Goal: Task Accomplishment & Management: Manage account settings

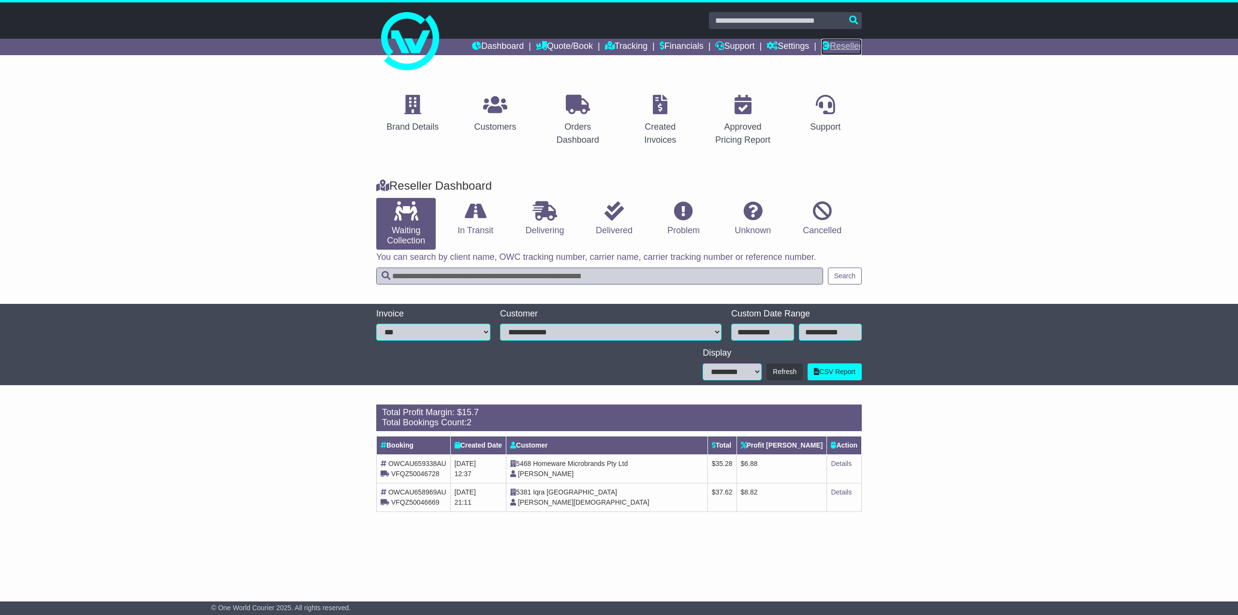
click at [850, 47] on link "Reseller" at bounding box center [841, 47] width 41 height 16
click at [492, 113] on icon at bounding box center [495, 104] width 24 height 19
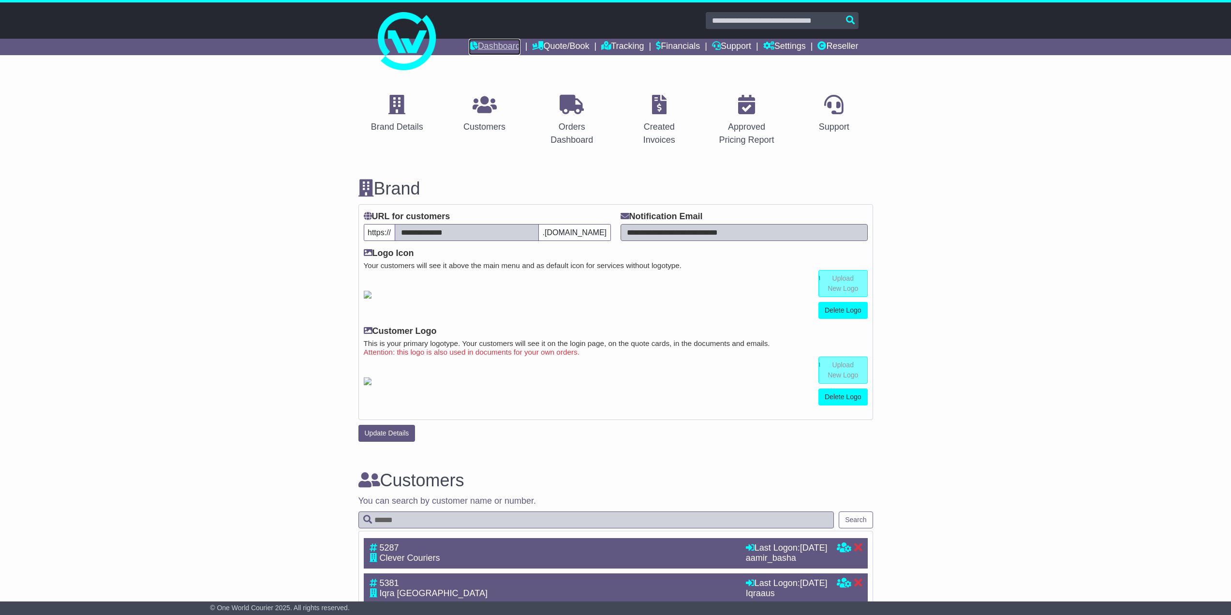
click at [482, 39] on link "Dashboard" at bounding box center [495, 47] width 52 height 16
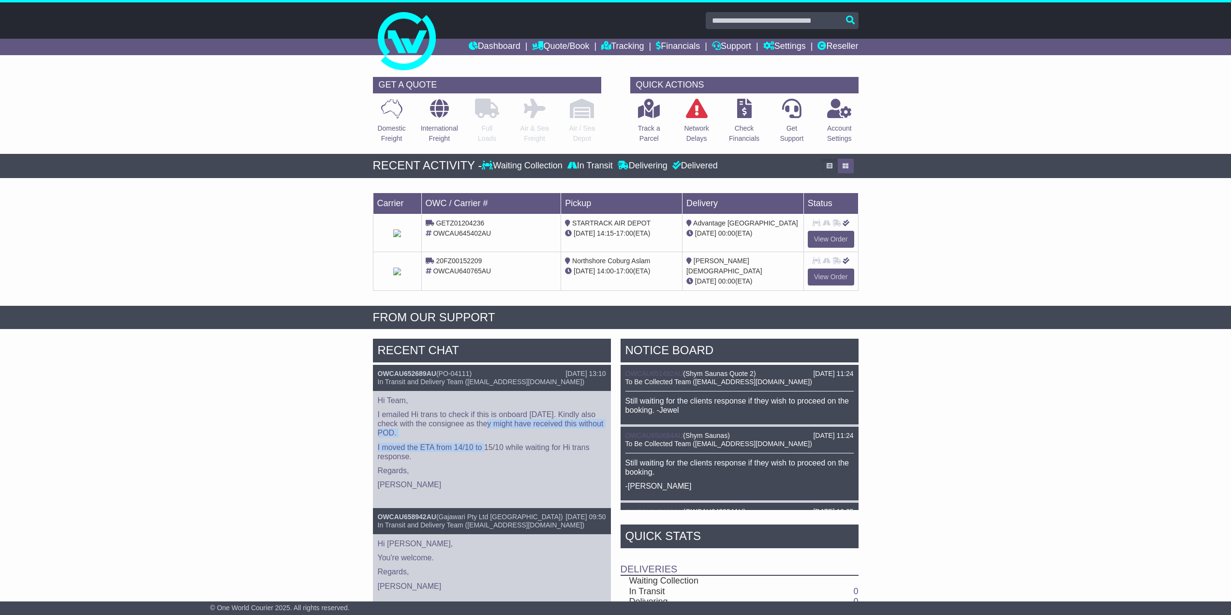
drag, startPoint x: 492, startPoint y: 420, endPoint x: 486, endPoint y: 441, distance: 22.1
click at [486, 441] on div "Hi Team, I emailed Hi trans to check if this is onboard today. Kindly also chec…" at bounding box center [492, 449] width 238 height 117
click at [486, 442] on p "I moved the ETA from 14/10 to 15/10 while waiting for Hi trans response." at bounding box center [492, 451] width 228 height 18
drag, startPoint x: 473, startPoint y: 420, endPoint x: 500, endPoint y: 448, distance: 38.6
click at [500, 448] on div "Hi Team, I emailed Hi trans to check if this is onboard today. Kindly also chec…" at bounding box center [492, 449] width 238 height 117
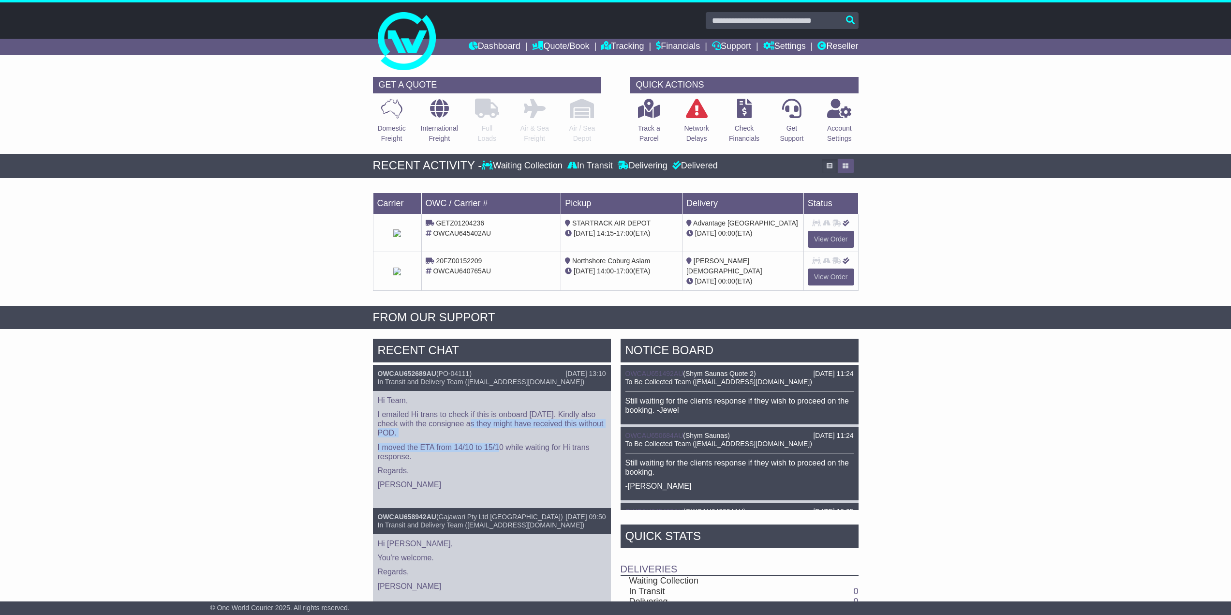
click at [500, 448] on p "I moved the ETA from 14/10 to 15/10 while waiting for Hi trans response." at bounding box center [492, 451] width 228 height 18
drag, startPoint x: 426, startPoint y: 447, endPoint x: 460, endPoint y: 445, distance: 33.9
click at [460, 445] on p "I moved the ETA from 14/10 to 15/10 while waiting for Hi trans response." at bounding box center [492, 451] width 228 height 18
drag, startPoint x: 402, startPoint y: 456, endPoint x: 387, endPoint y: 481, distance: 29.5
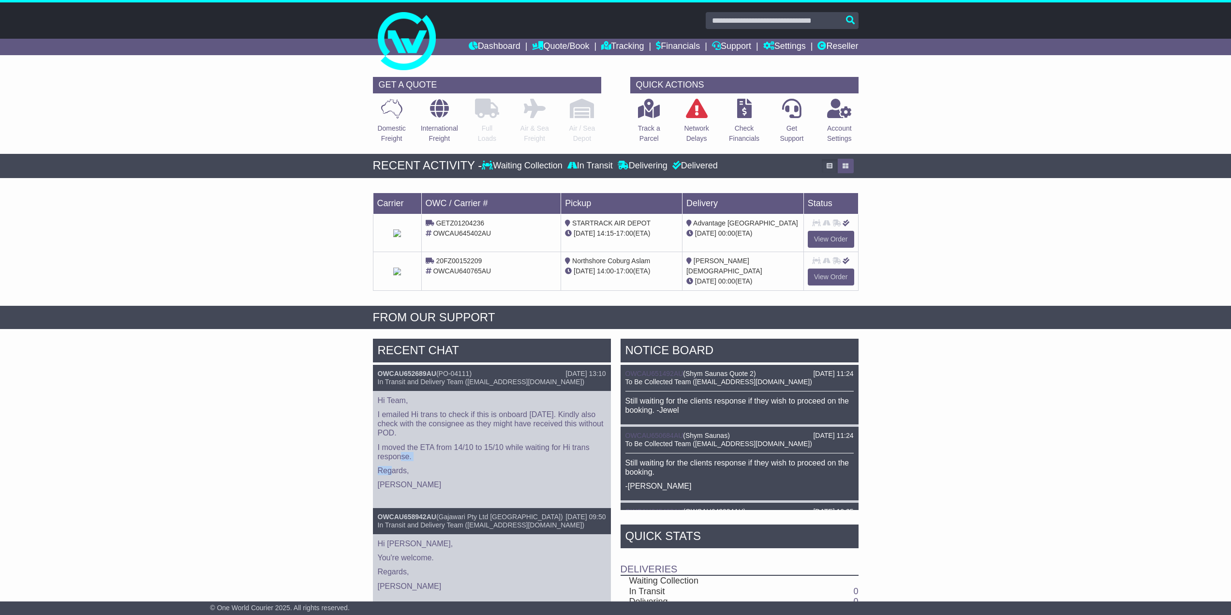
click at [391, 474] on div "Hi Team, I emailed Hi trans to check if this is onboard today. Kindly also chec…" at bounding box center [492, 449] width 238 height 117
click at [385, 484] on p "Karen" at bounding box center [492, 484] width 228 height 9
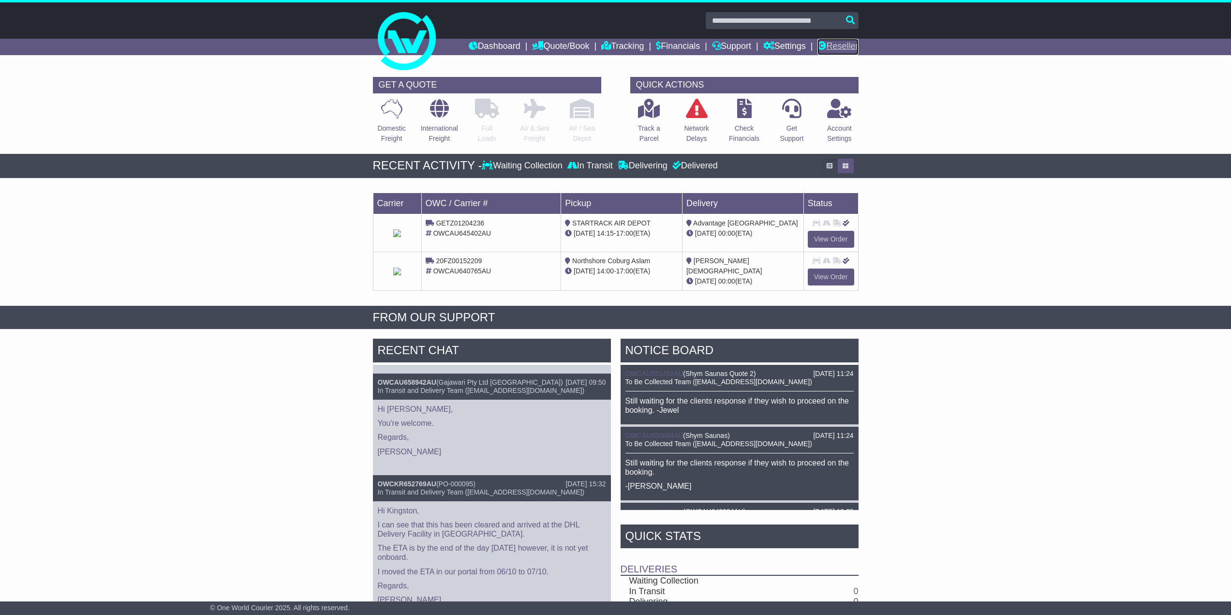
click at [845, 43] on link "Reseller" at bounding box center [837, 47] width 41 height 16
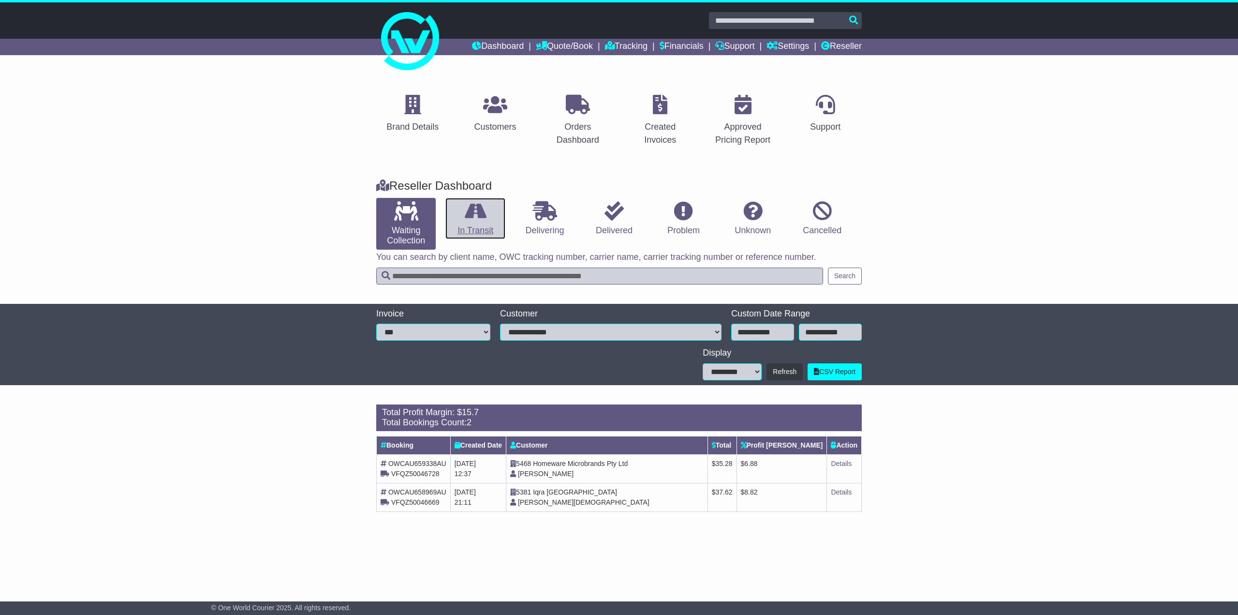
click at [470, 212] on icon at bounding box center [476, 210] width 22 height 19
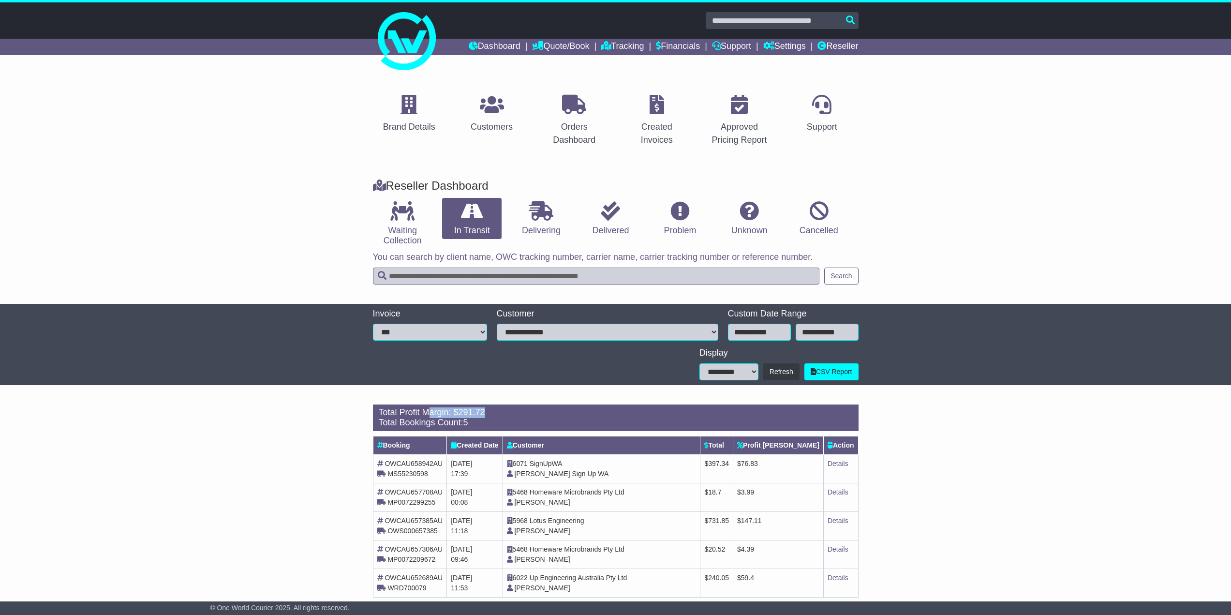
drag, startPoint x: 497, startPoint y: 408, endPoint x: 398, endPoint y: 402, distance: 99.3
click at [411, 401] on div "Loading... There are no orders within the given period. Total Profit Margin: $ …" at bounding box center [615, 505] width 495 height 213
click at [542, 408] on div "Total Profit Margin: $ 291.72" at bounding box center [616, 412] width 474 height 11
click at [460, 411] on span "291.72" at bounding box center [471, 412] width 27 height 10
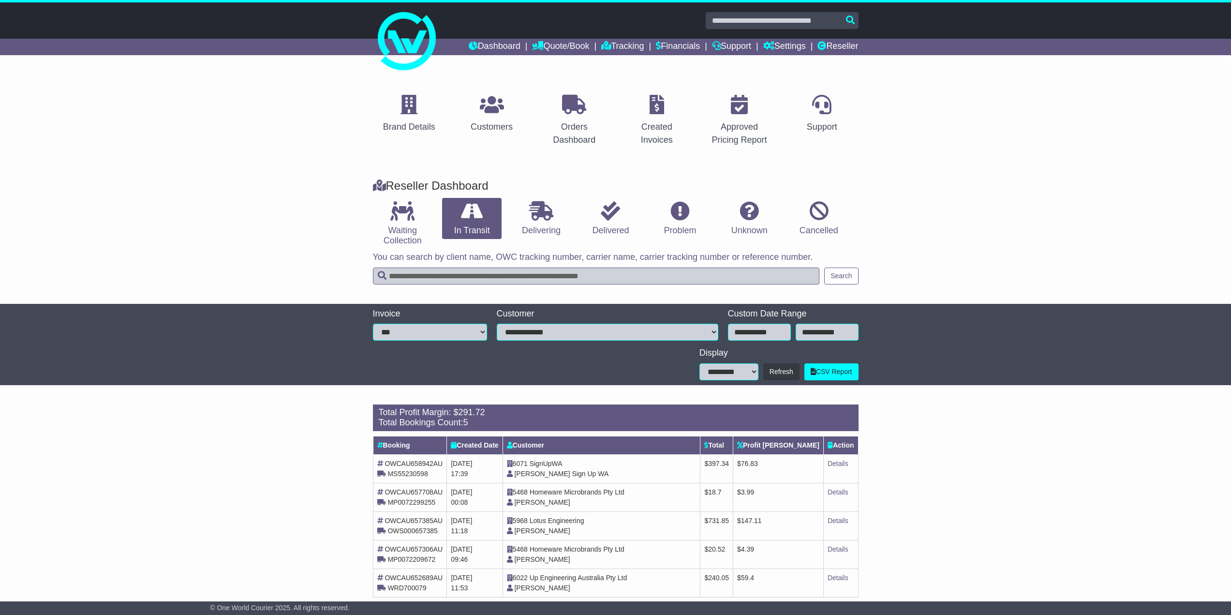
click at [570, 421] on div "Total Bookings Count: 5" at bounding box center [616, 422] width 474 height 11
click at [536, 204] on icon at bounding box center [541, 210] width 24 height 19
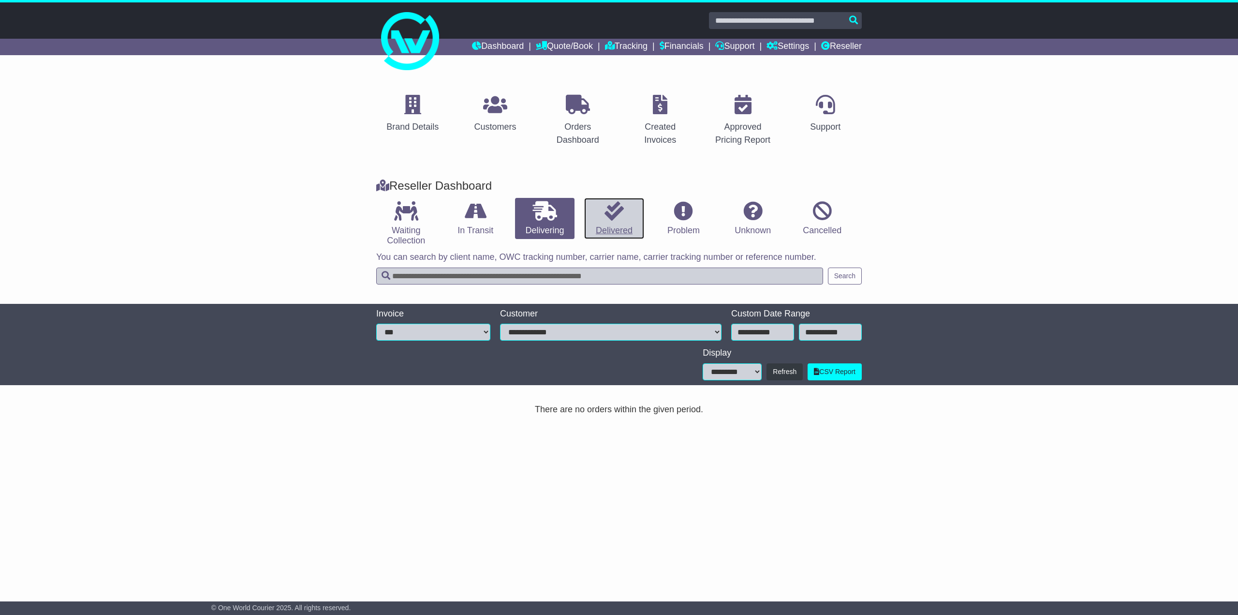
click at [629, 213] on link "Delivered" at bounding box center [613, 219] width 59 height 42
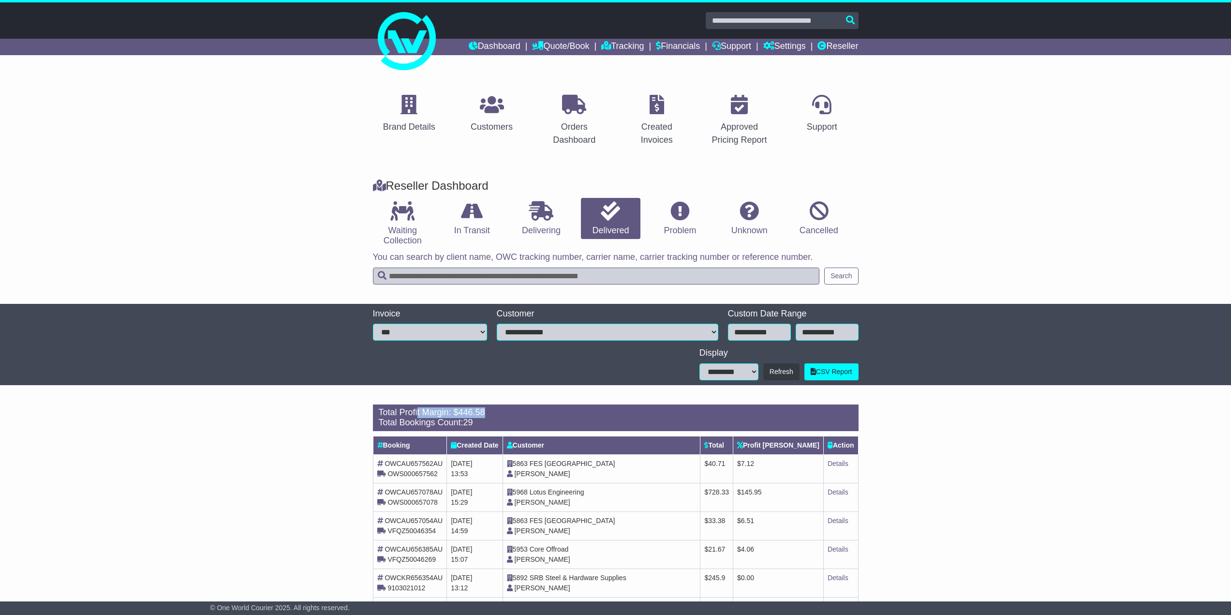
drag, startPoint x: 450, startPoint y: 413, endPoint x: 367, endPoint y: 399, distance: 84.3
click at [405, 406] on div "Total Profit Margin: $ 446.58 Total Bookings Count: 29" at bounding box center [615, 417] width 485 height 27
click at [595, 426] on div "Total Bookings Count: 29" at bounding box center [616, 422] width 474 height 11
click at [780, 320] on div "**********" at bounding box center [793, 325] width 140 height 35
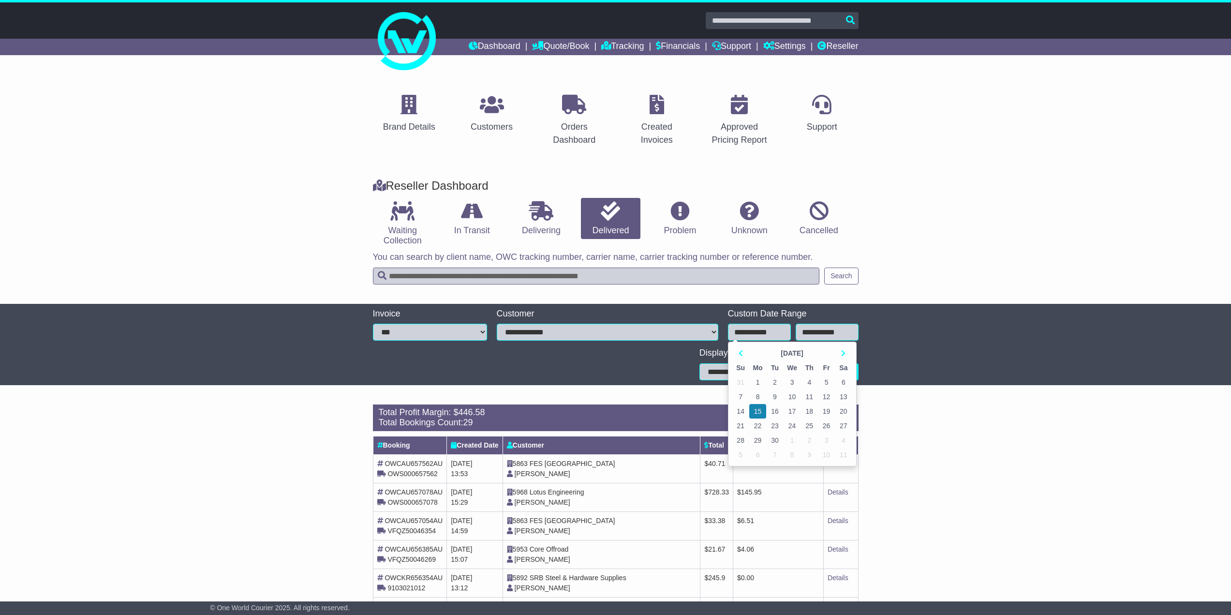
click at [763, 329] on input "**********" at bounding box center [759, 331] width 63 height 17
click at [735, 353] on th at bounding box center [740, 353] width 17 height 15
click at [771, 382] on td "3" at bounding box center [774, 382] width 17 height 15
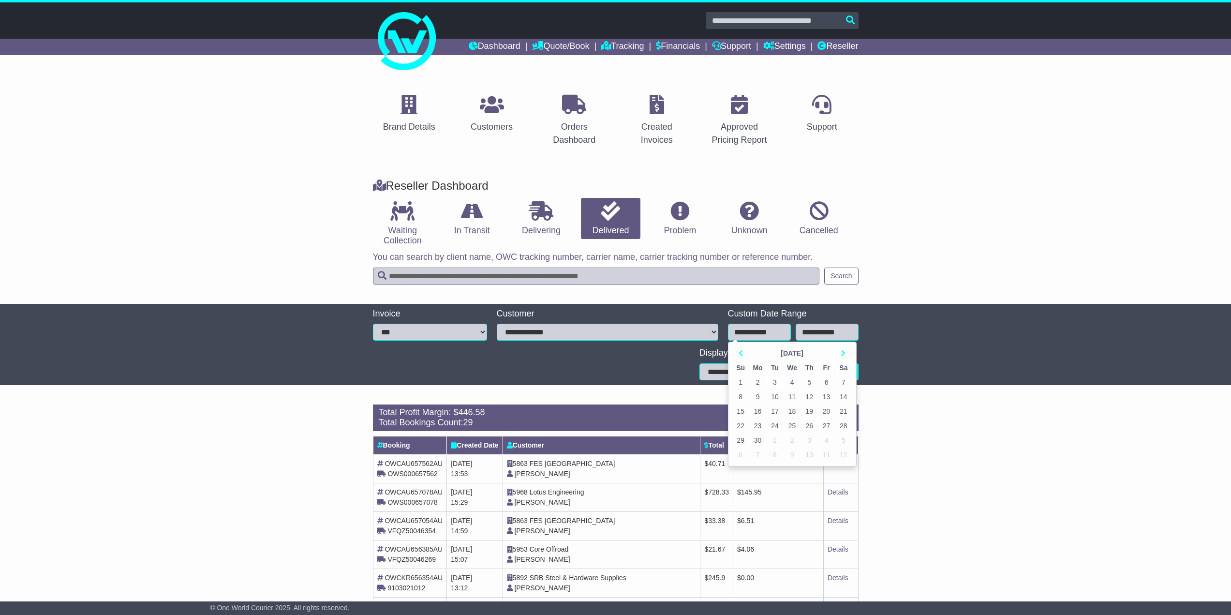
type input "**********"
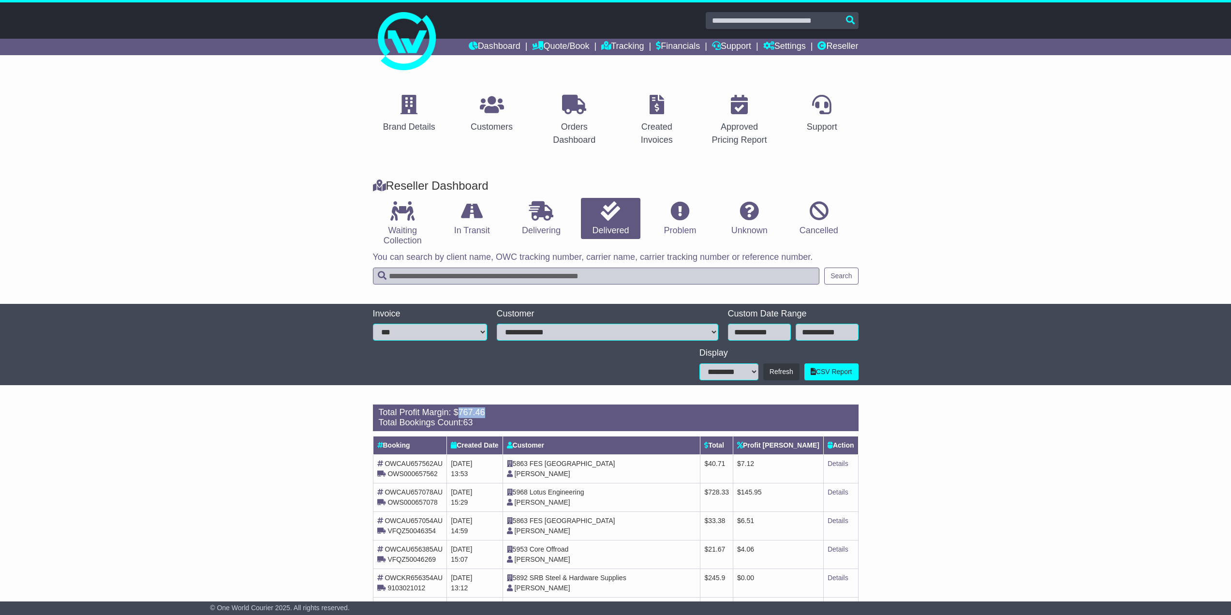
drag, startPoint x: 460, startPoint y: 413, endPoint x: 561, endPoint y: 415, distance: 101.6
click at [546, 415] on div "Total Profit Margin: $ 767.46" at bounding box center [616, 412] width 474 height 11
click at [455, 229] on link "In Transit" at bounding box center [471, 219] width 59 height 42
drag, startPoint x: 457, startPoint y: 412, endPoint x: 531, endPoint y: 415, distance: 73.6
click at [499, 414] on div "Total Profit Margin: $ 291.72" at bounding box center [616, 412] width 474 height 11
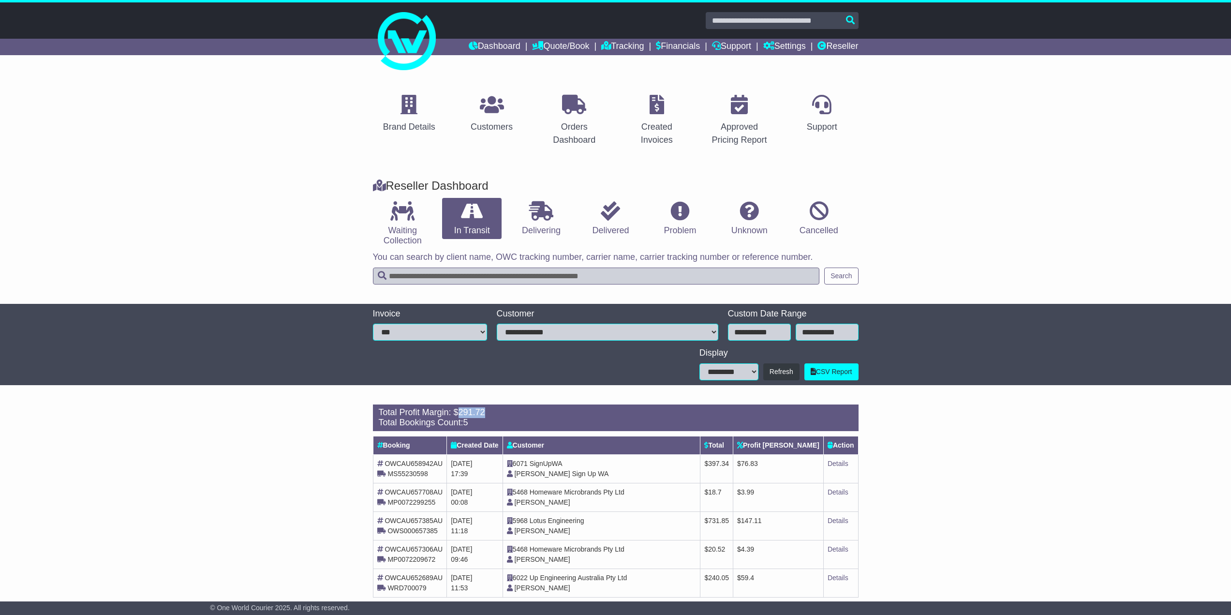
click at [533, 415] on div "Total Profit Margin: $ 291.72" at bounding box center [616, 412] width 474 height 11
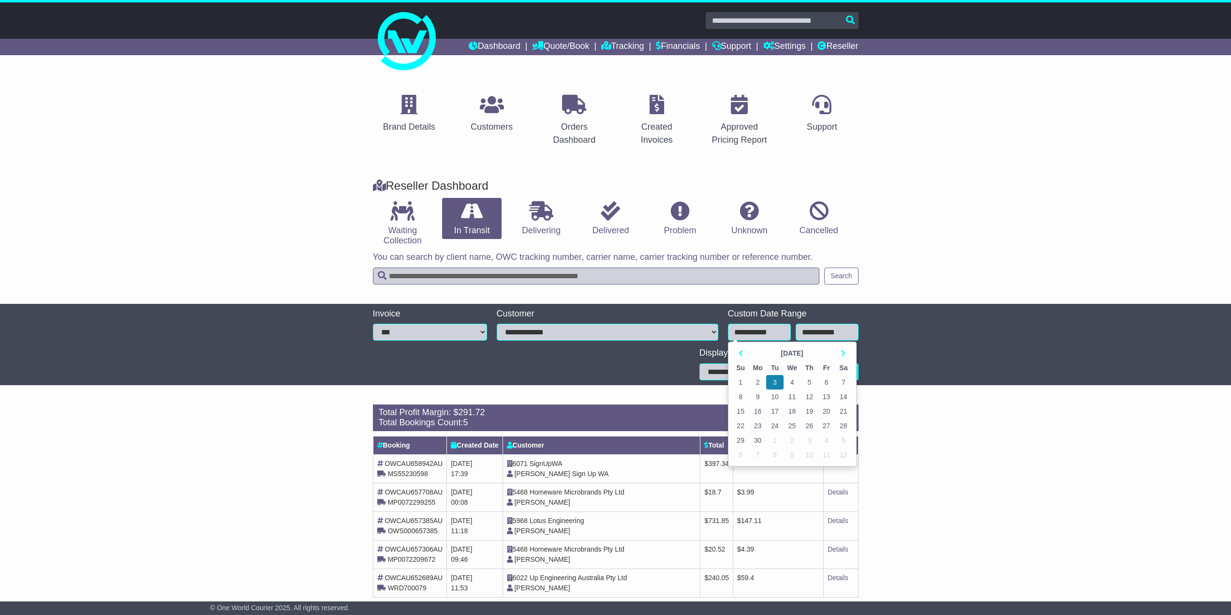
click at [777, 328] on input "**********" at bounding box center [759, 331] width 63 height 17
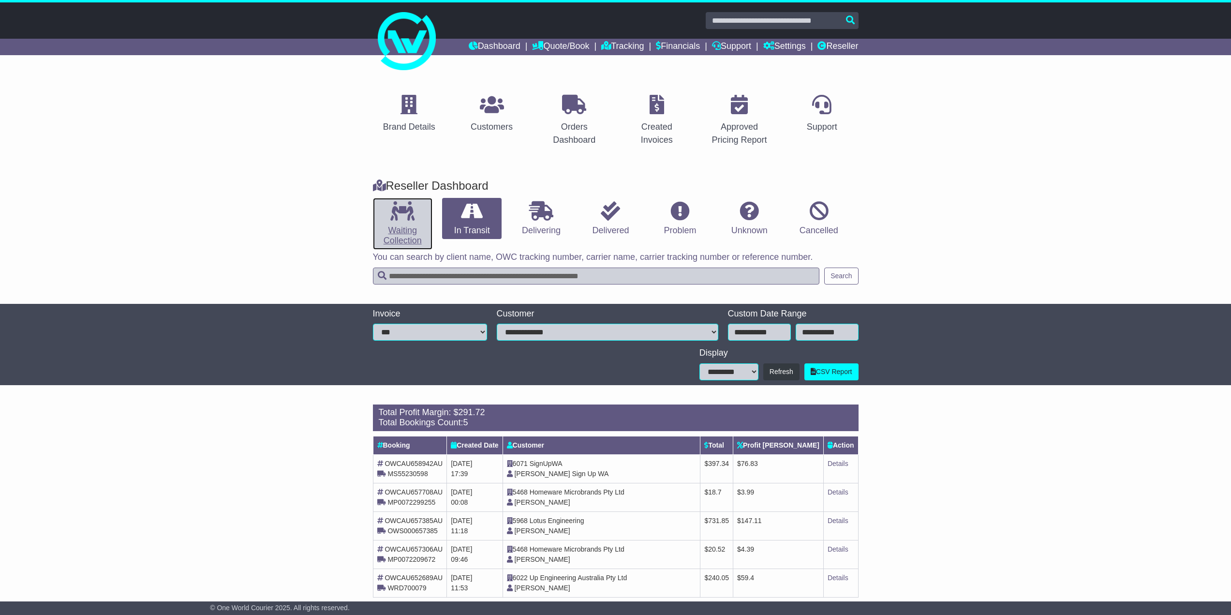
click at [394, 218] on icon at bounding box center [402, 210] width 24 height 19
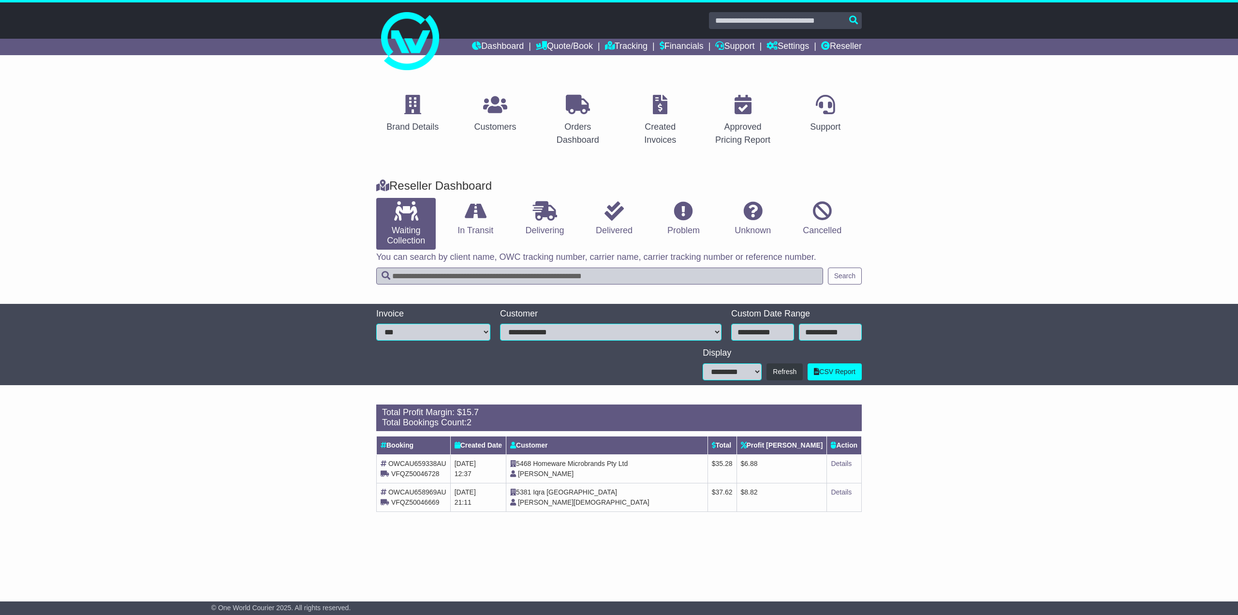
click at [477, 411] on span "15.7" at bounding box center [470, 412] width 17 height 10
click at [633, 537] on div "Brand Details Customers Orders Dashboard Created Invoices Approved Pricing Repo…" at bounding box center [619, 329] width 1238 height 514
click at [834, 44] on link "Reseller" at bounding box center [841, 47] width 41 height 16
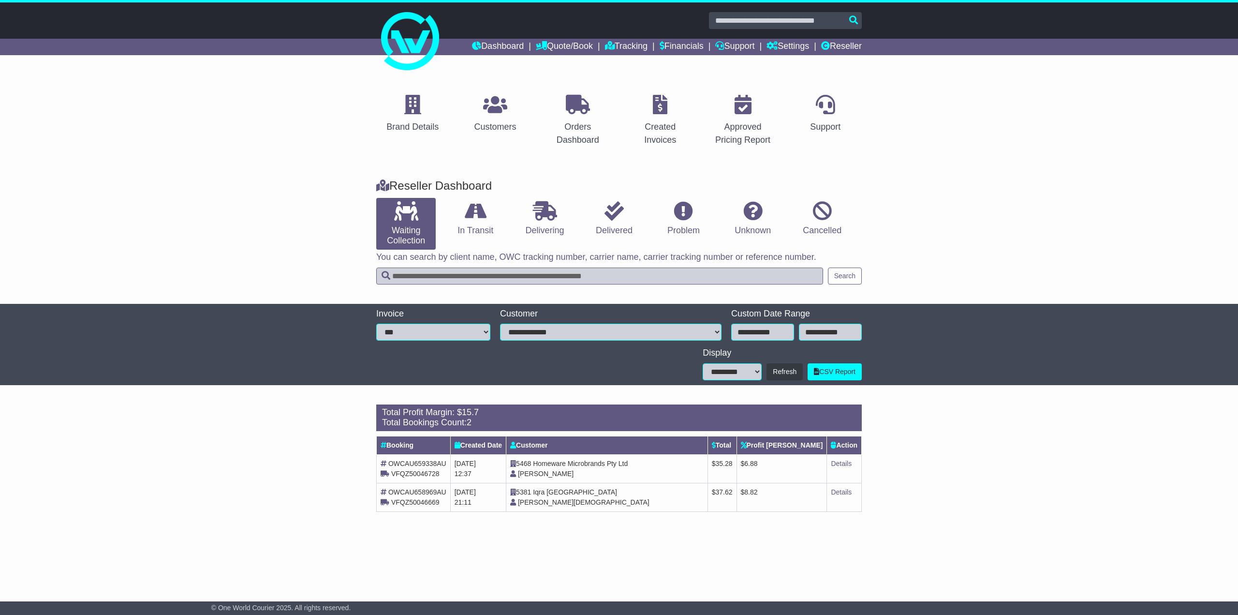
drag, startPoint x: 593, startPoint y: 522, endPoint x: 858, endPoint y: 537, distance: 265.4
click at [858, 537] on div "Brand Details Customers Orders Dashboard Created Invoices Approved Pricing Repo…" at bounding box center [619, 329] width 1238 height 514
drag, startPoint x: 634, startPoint y: 543, endPoint x: 331, endPoint y: 414, distance: 328.9
click at [331, 414] on div "Brand Details Customers Orders Dashboard Created Invoices Approved Pricing Repo…" at bounding box center [619, 329] width 1238 height 514
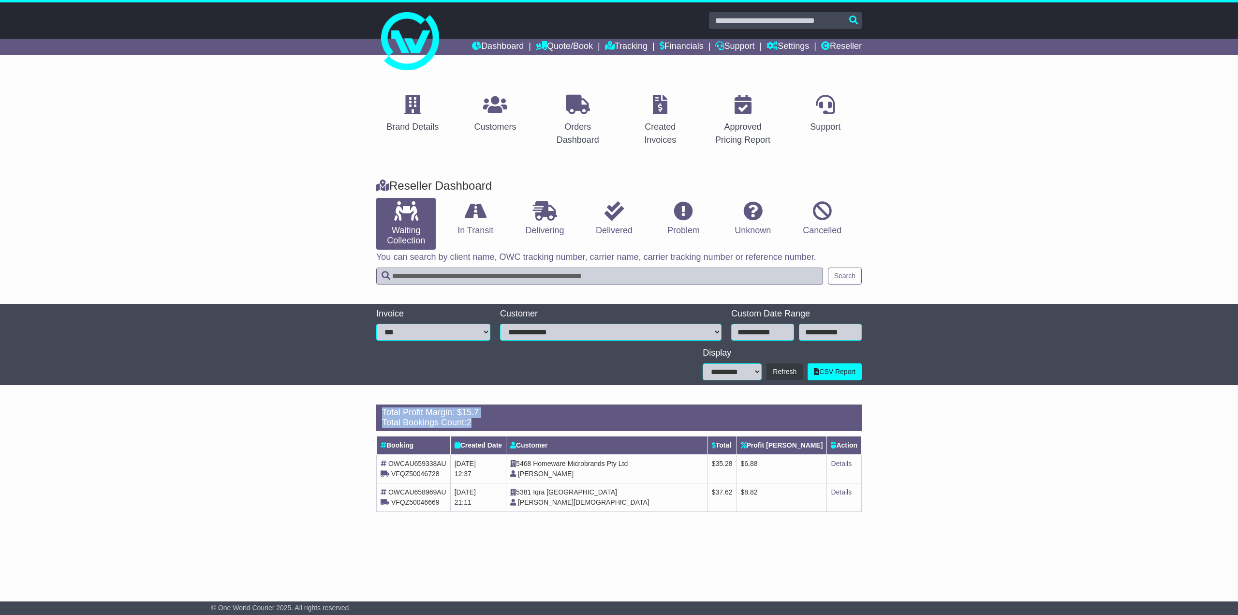
click at [273, 432] on div "Loading... There are no orders within the given period. Total Profit Margin: $ …" at bounding box center [619, 462] width 1238 height 127
click at [849, 48] on link "Reseller" at bounding box center [841, 47] width 41 height 16
click at [468, 223] on link "In Transit" at bounding box center [474, 219] width 59 height 42
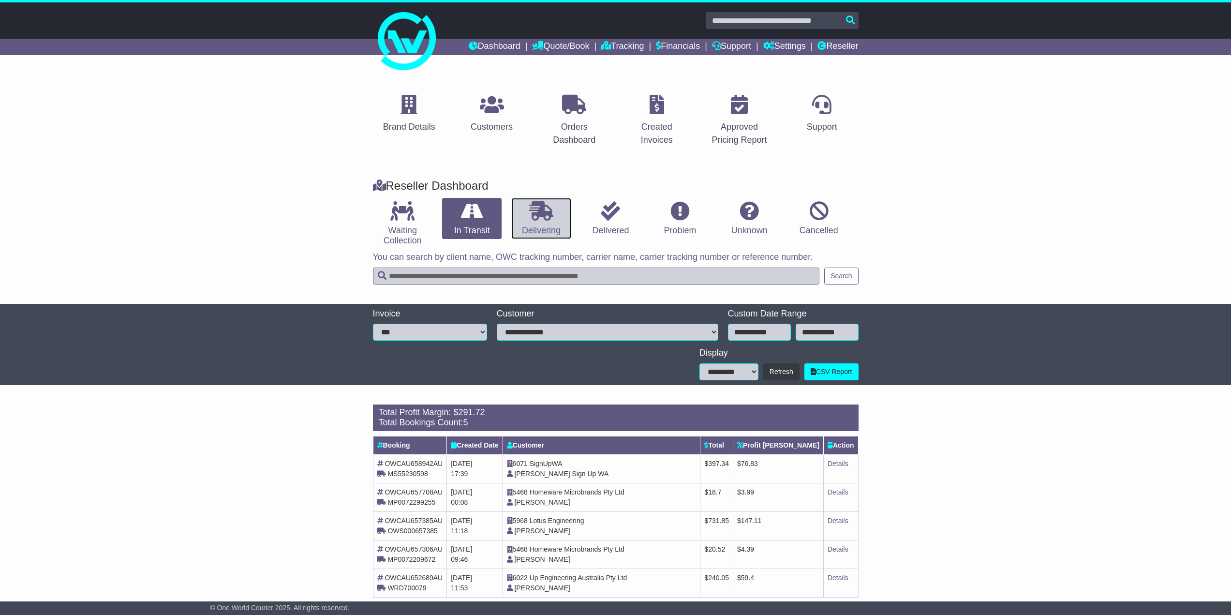
click at [533, 221] on link "Delivering" at bounding box center [540, 219] width 59 height 42
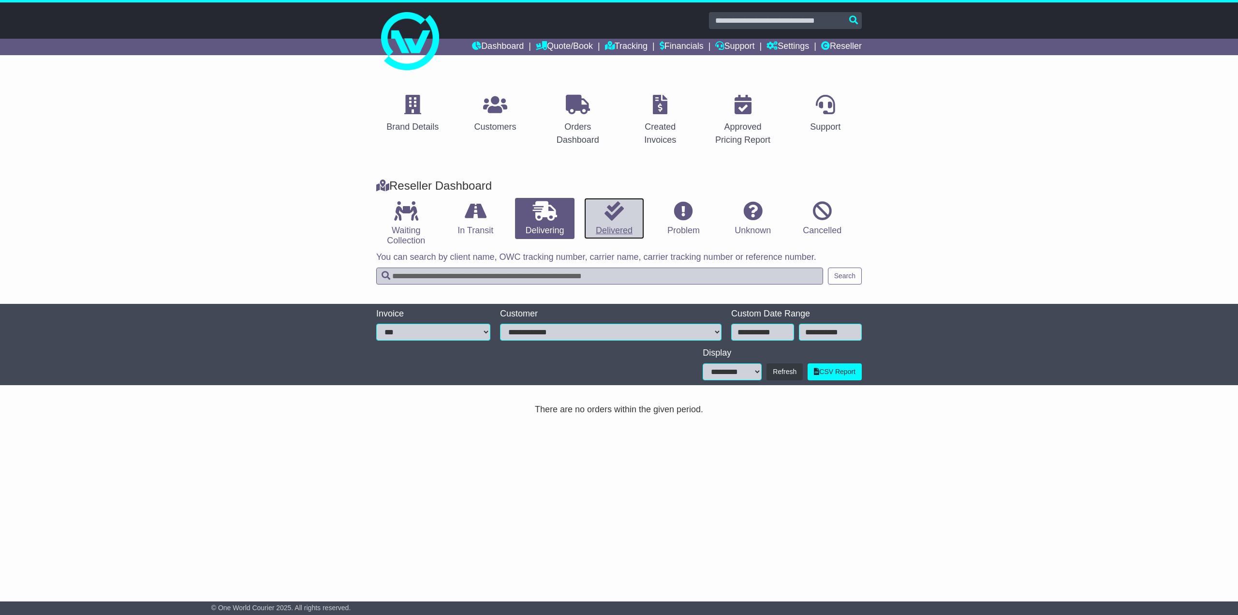
click at [590, 227] on link "Delivered" at bounding box center [613, 219] width 59 height 42
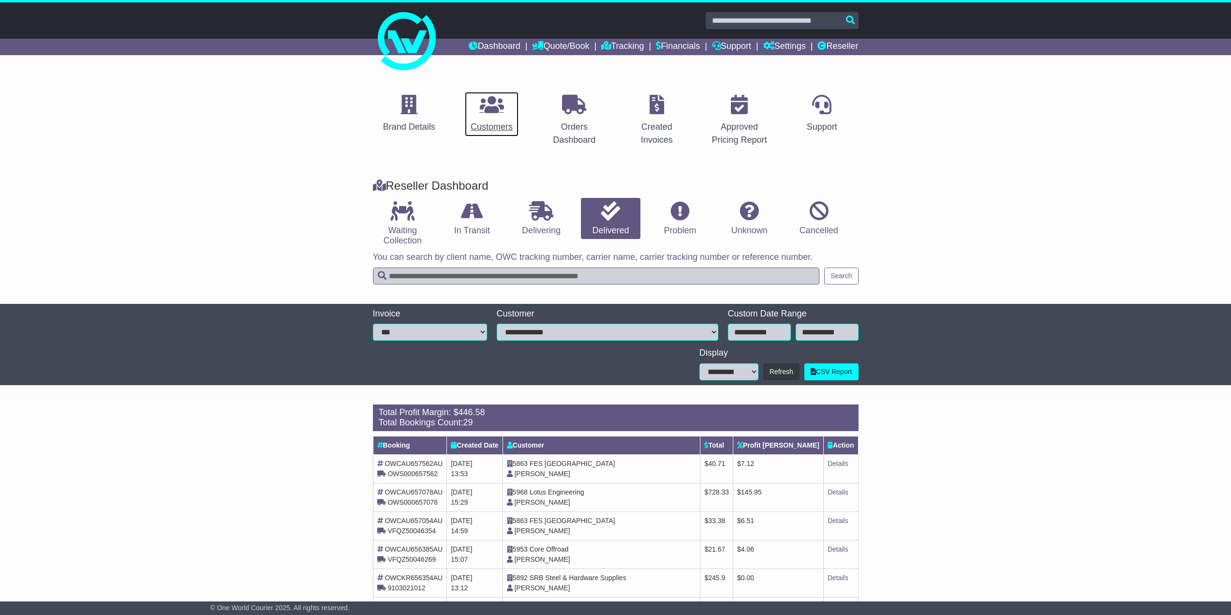
click at [490, 113] on icon at bounding box center [492, 104] width 24 height 19
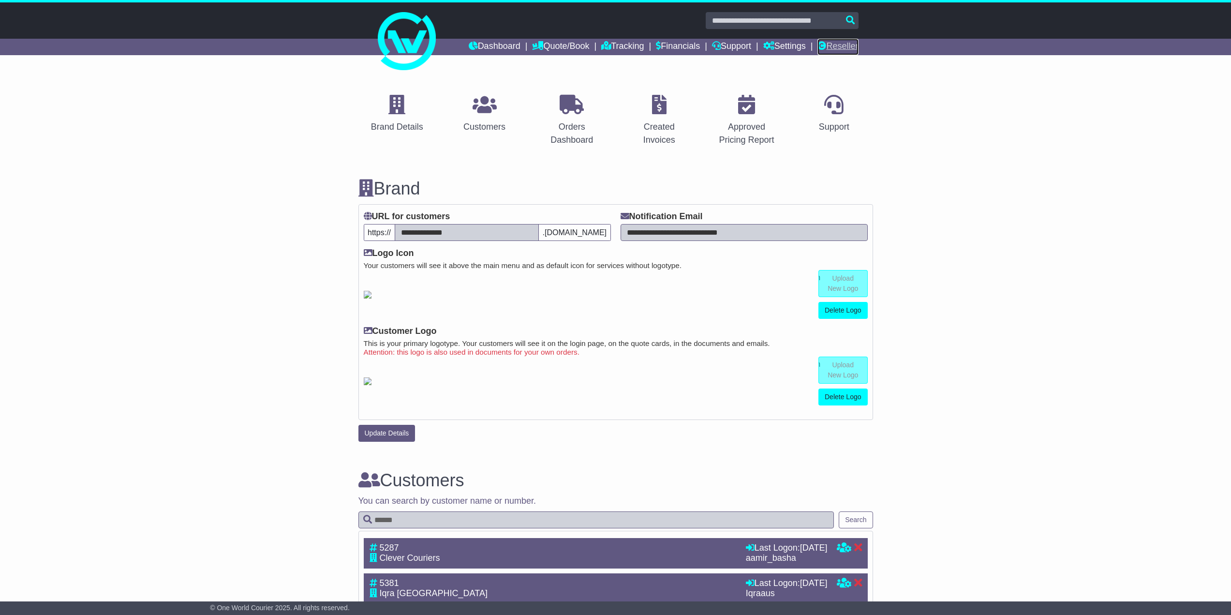
click at [836, 46] on link "Reseller" at bounding box center [837, 47] width 41 height 16
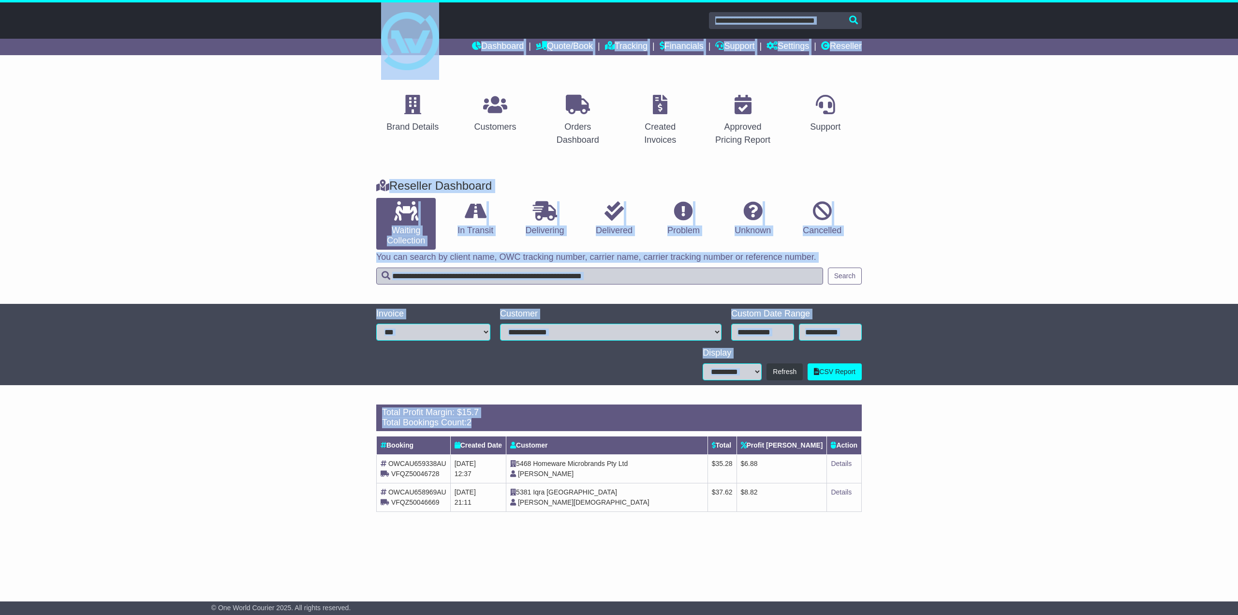
drag, startPoint x: 356, startPoint y: 18, endPoint x: 651, endPoint y: 521, distance: 582.3
click at [651, 521] on div "Dashboard Quote/Book Domestic International Saved Quotes" at bounding box center [619, 303] width 1238 height 602
click at [651, 521] on div "Loading... There are no orders within the given period. Total Profit Margin: $ …" at bounding box center [618, 462] width 495 height 127
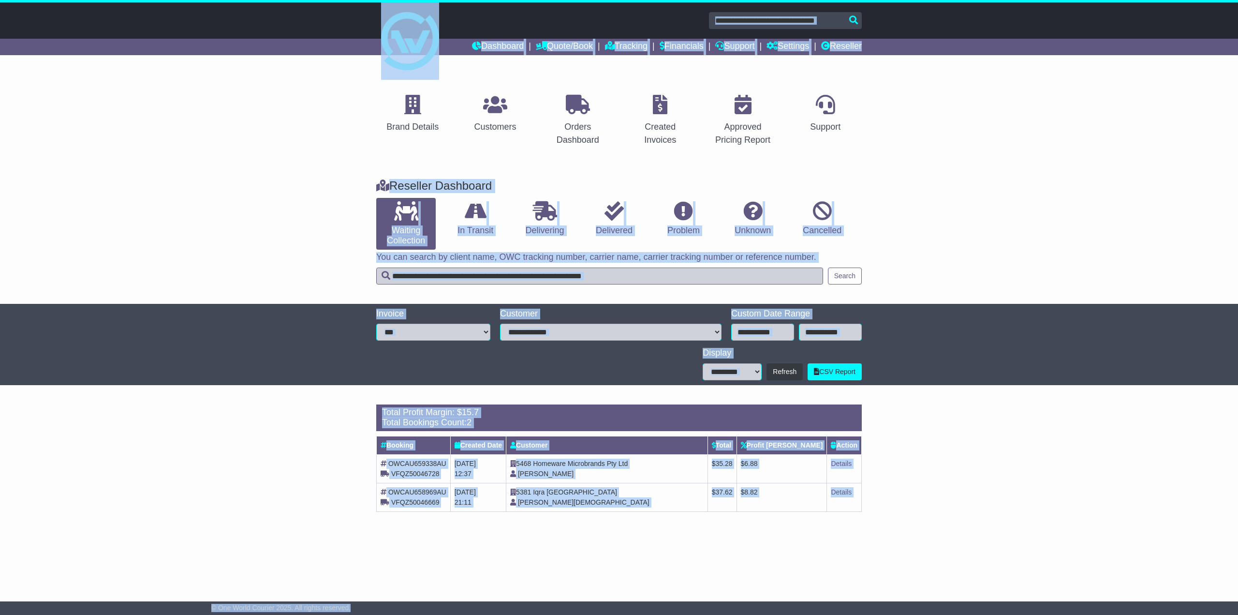
drag, startPoint x: 345, startPoint y: 13, endPoint x: 819, endPoint y: 604, distance: 757.9
click at [819, 604] on div "Dashboard Quote/Book Domestic International Saved Quotes" at bounding box center [619, 303] width 1238 height 602
click at [819, 604] on div "© One World Courier 2025. All rights reserved." at bounding box center [618, 607] width 825 height 9
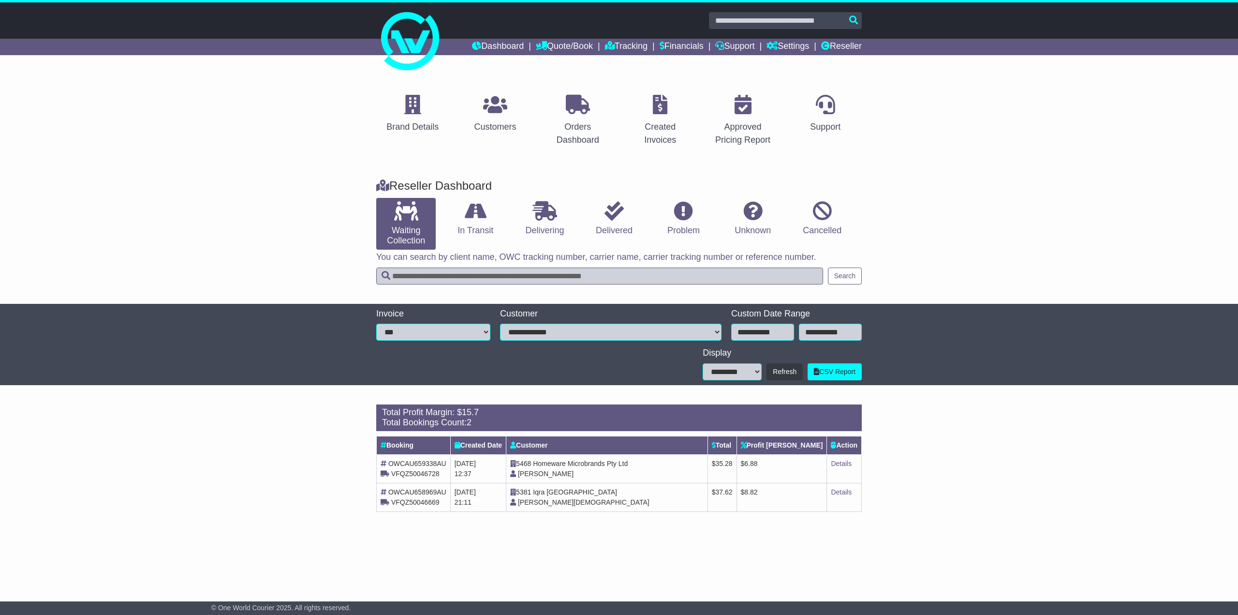
click at [870, 50] on div at bounding box center [619, 37] width 1238 height 70
click at [841, 47] on link "Reseller" at bounding box center [841, 47] width 41 height 16
click at [484, 117] on link "Customers" at bounding box center [495, 113] width 55 height 45
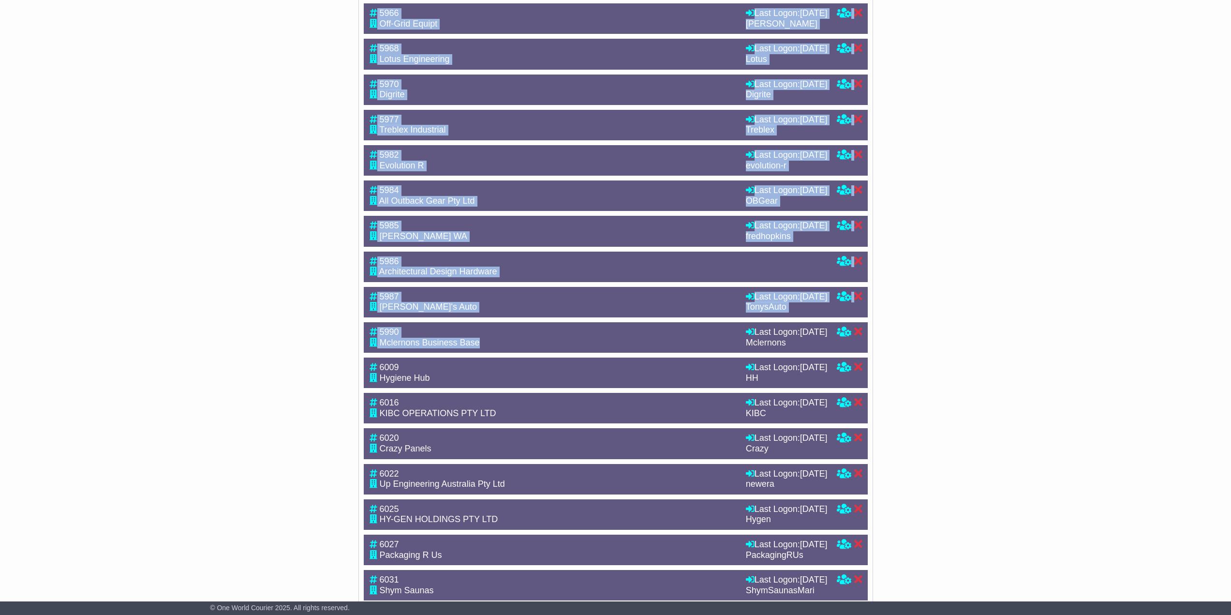
scroll to position [2244, 0]
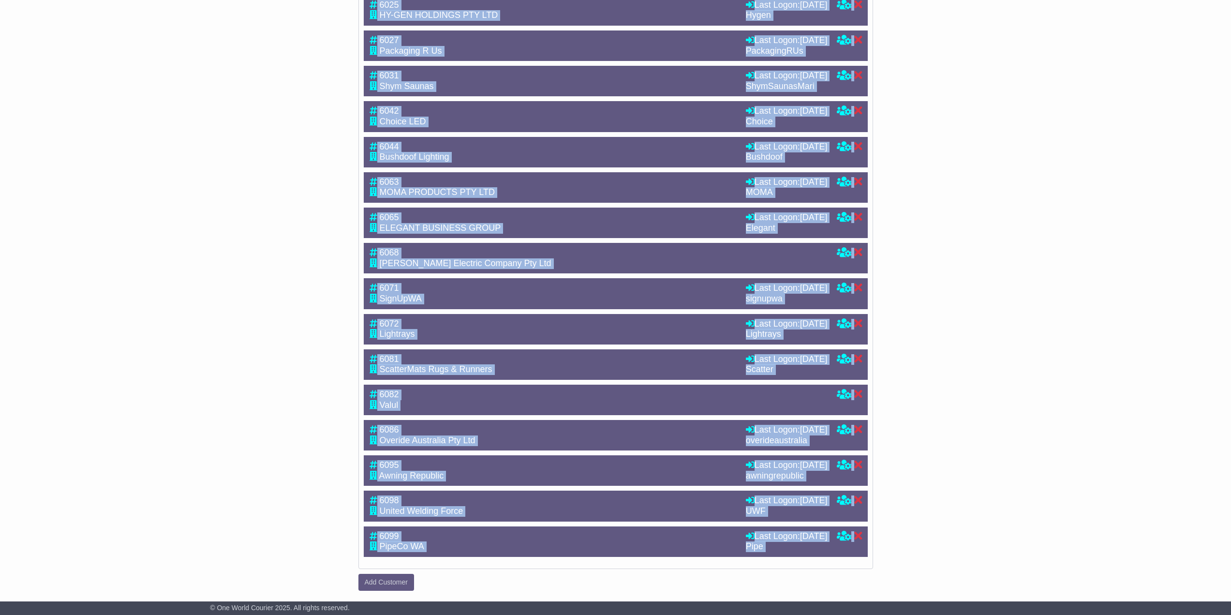
drag, startPoint x: 349, startPoint y: 21, endPoint x: 978, endPoint y: 583, distance: 843.4
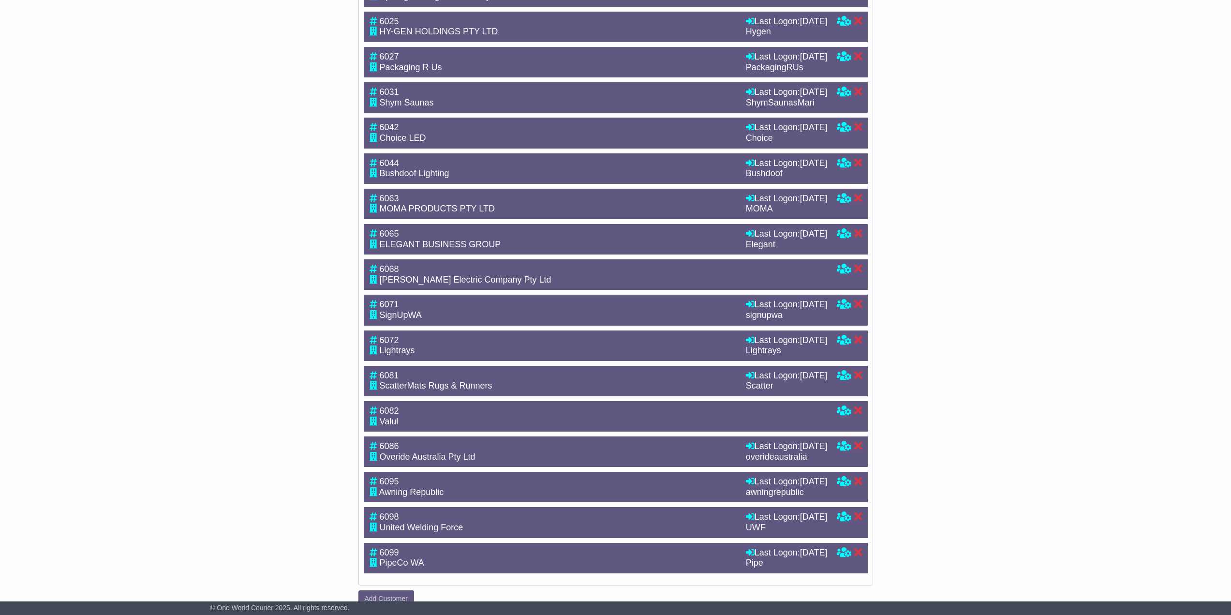
scroll to position [0, 0]
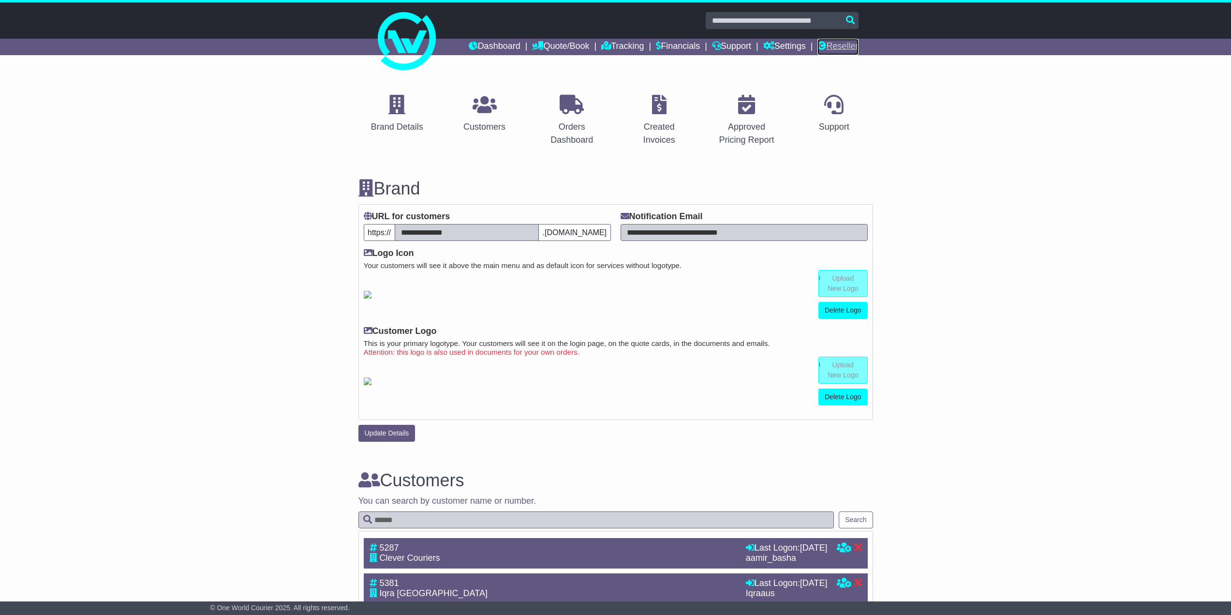
click at [839, 45] on link "Reseller" at bounding box center [837, 47] width 41 height 16
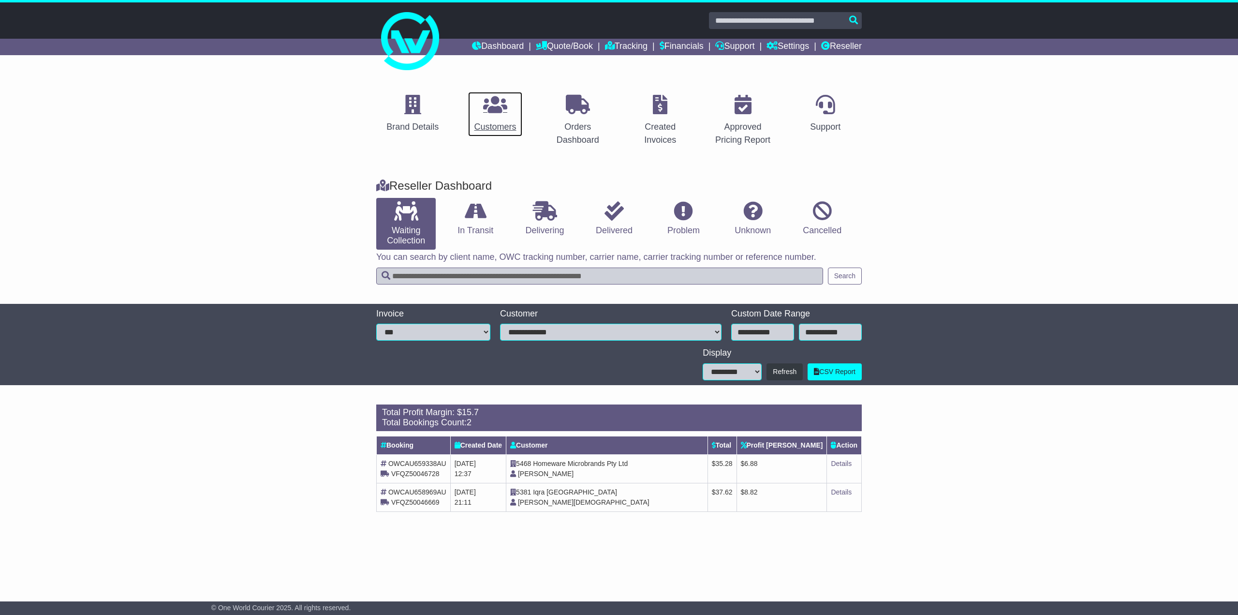
click at [499, 122] on div "Customers" at bounding box center [495, 126] width 42 height 13
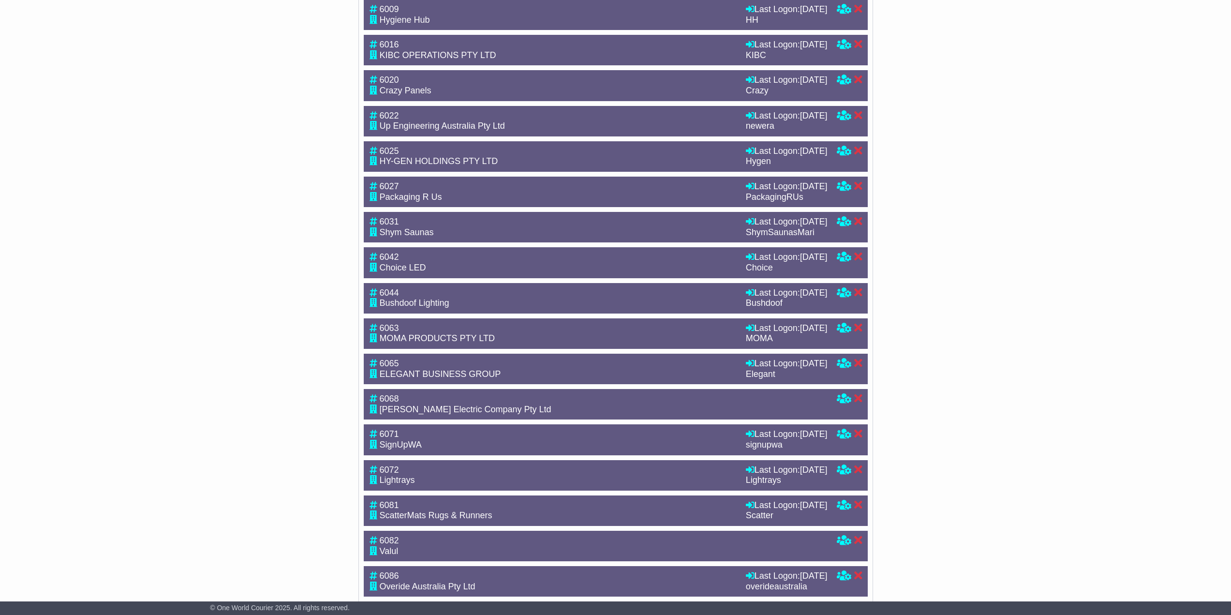
scroll to position [1663, 0]
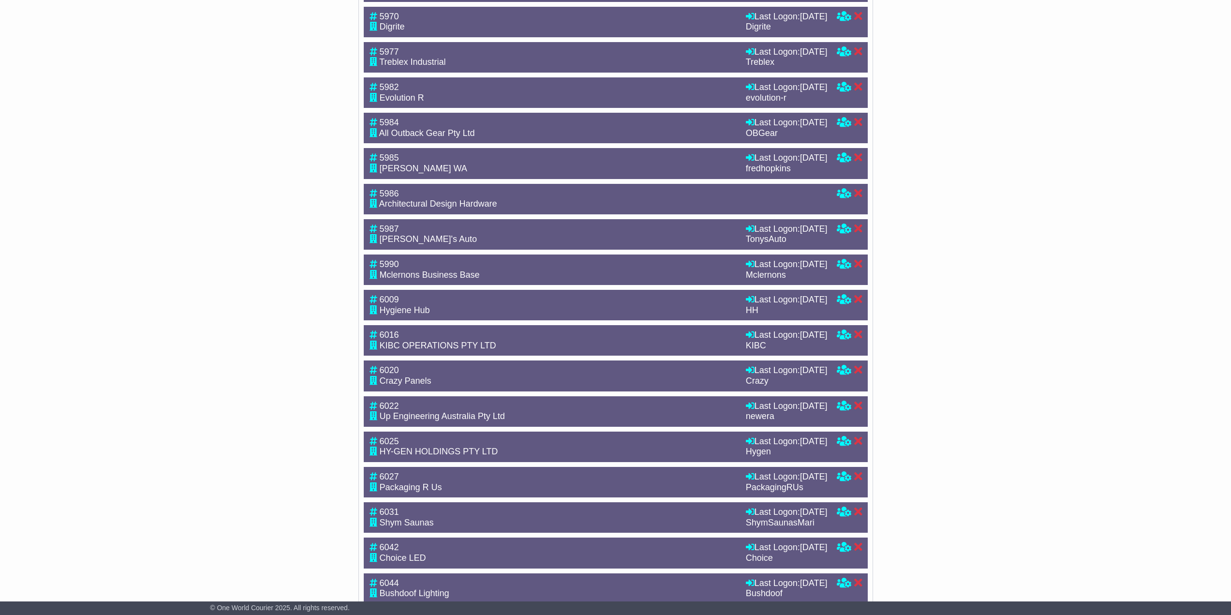
drag, startPoint x: 280, startPoint y: 316, endPoint x: 298, endPoint y: 202, distance: 115.5
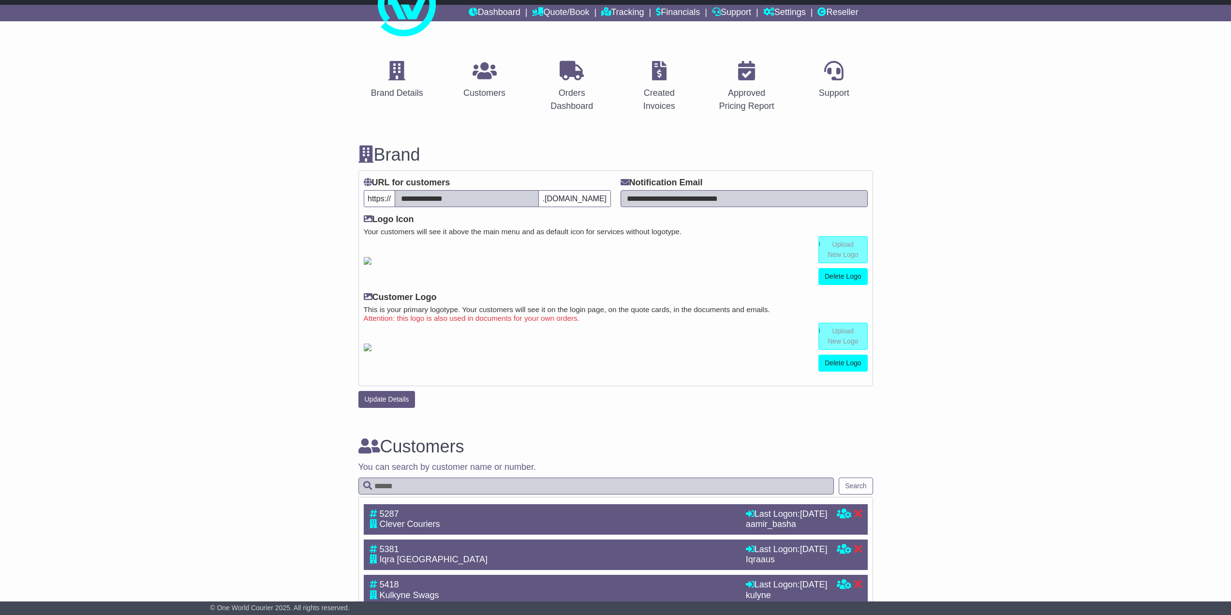
scroll to position [0, 0]
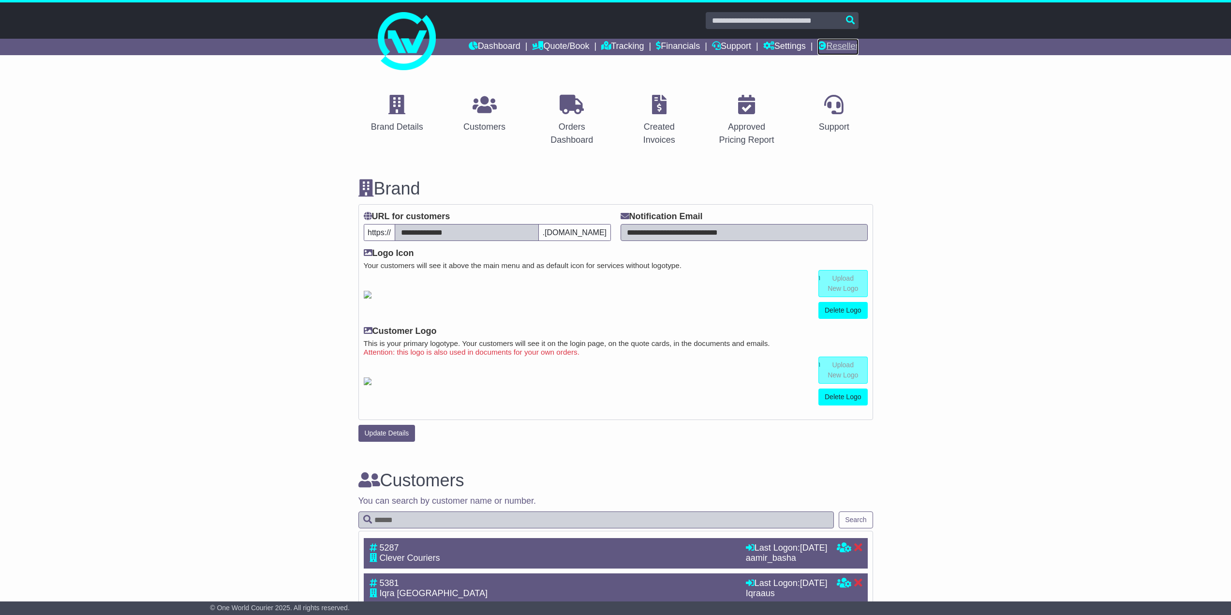
click at [846, 48] on link "Reseller" at bounding box center [837, 47] width 41 height 16
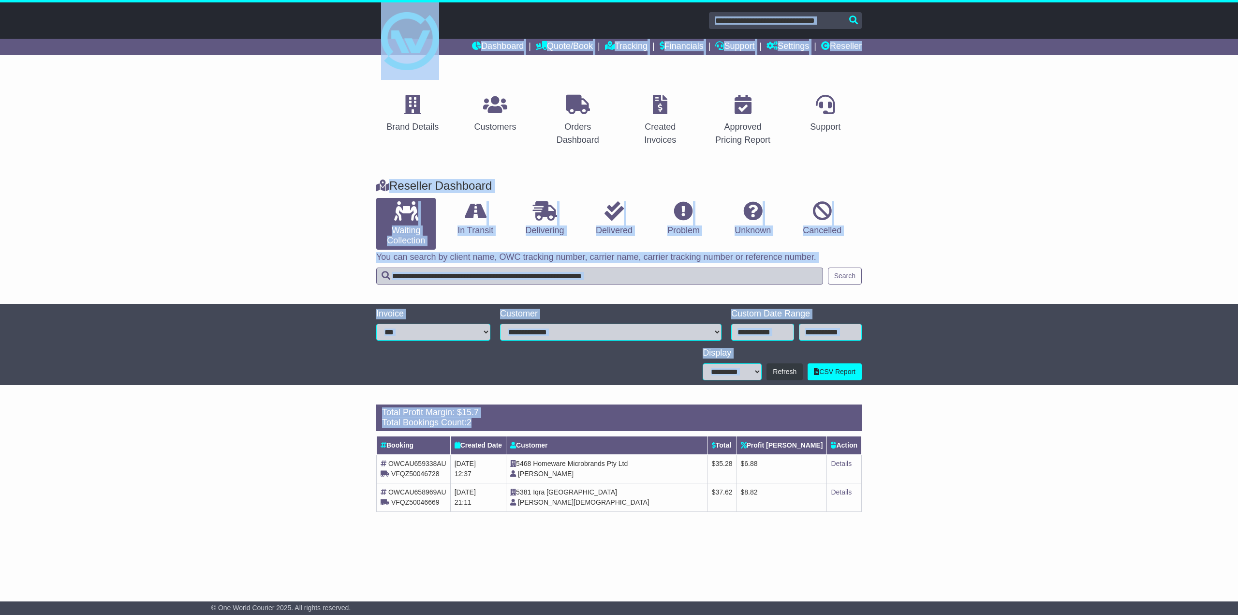
drag, startPoint x: 341, startPoint y: 25, endPoint x: 746, endPoint y: 565, distance: 675.2
click at [746, 565] on div "Dashboard Quote/Book Domestic International Saved Quotes" at bounding box center [619, 303] width 1238 height 602
click at [746, 565] on div "Brand Details Customers Orders Dashboard Created Invoices Approved Pricing Repo…" at bounding box center [619, 329] width 1238 height 514
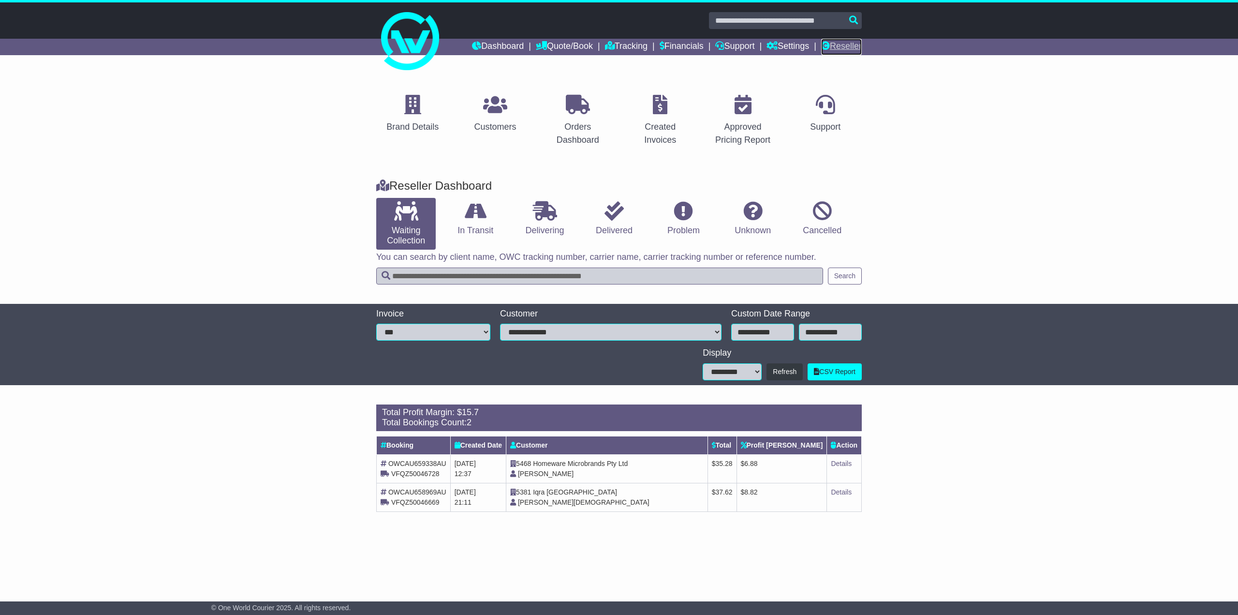
click at [848, 47] on link "Reseller" at bounding box center [841, 47] width 41 height 16
click at [489, 49] on link "Dashboard" at bounding box center [498, 47] width 52 height 16
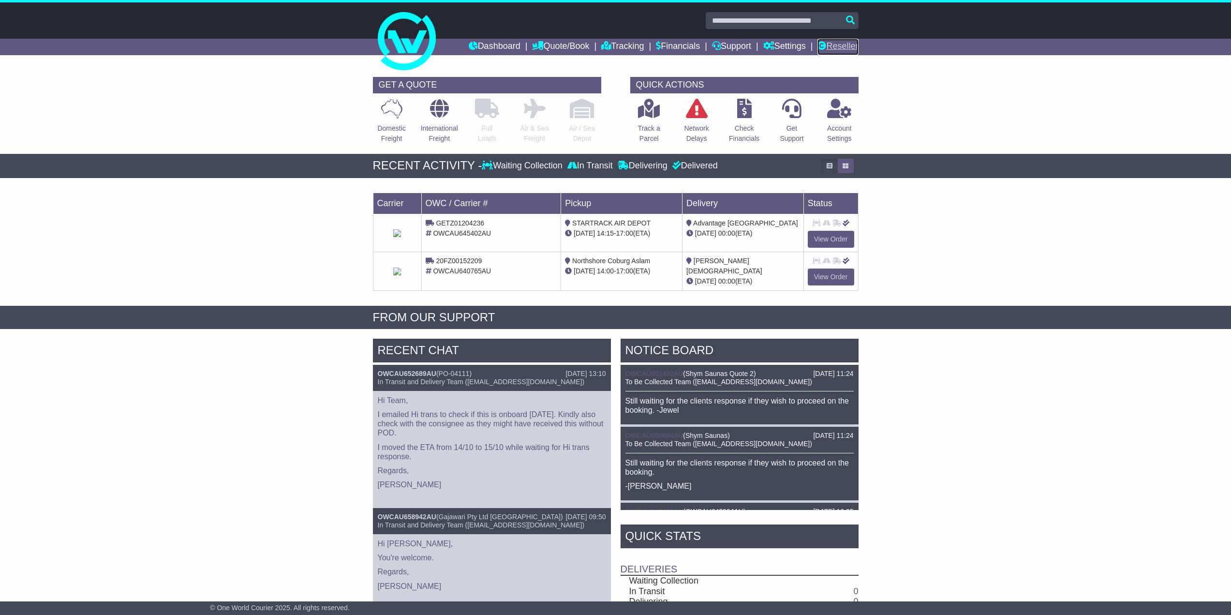
click at [849, 46] on link "Reseller" at bounding box center [837, 47] width 41 height 16
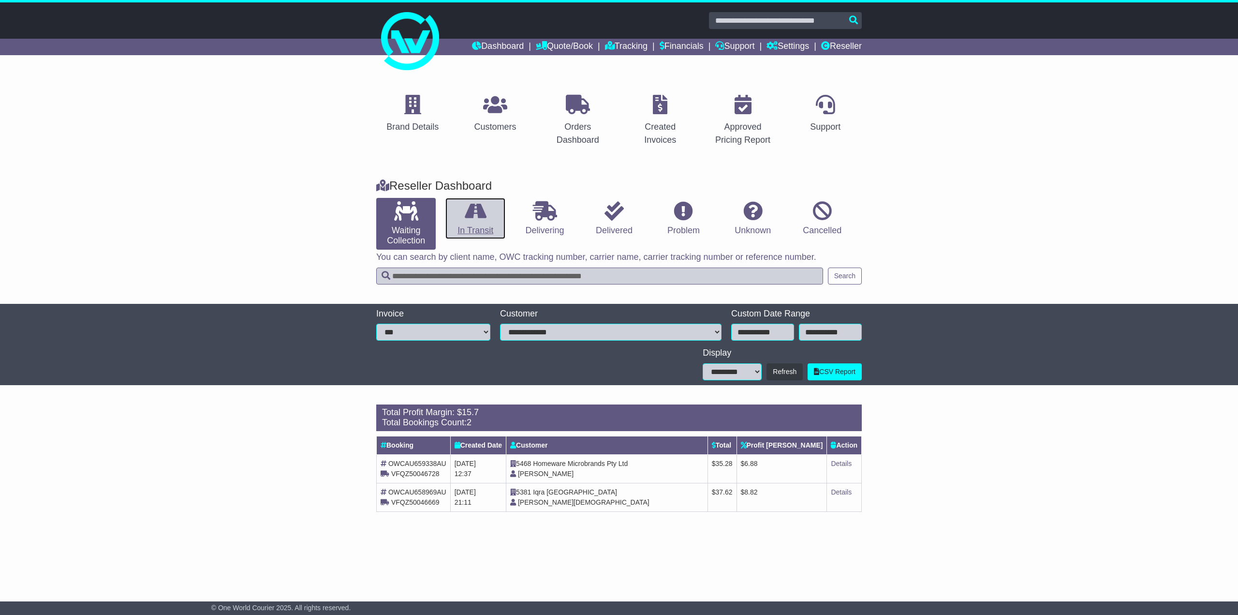
click at [467, 221] on link "In Transit" at bounding box center [474, 219] width 59 height 42
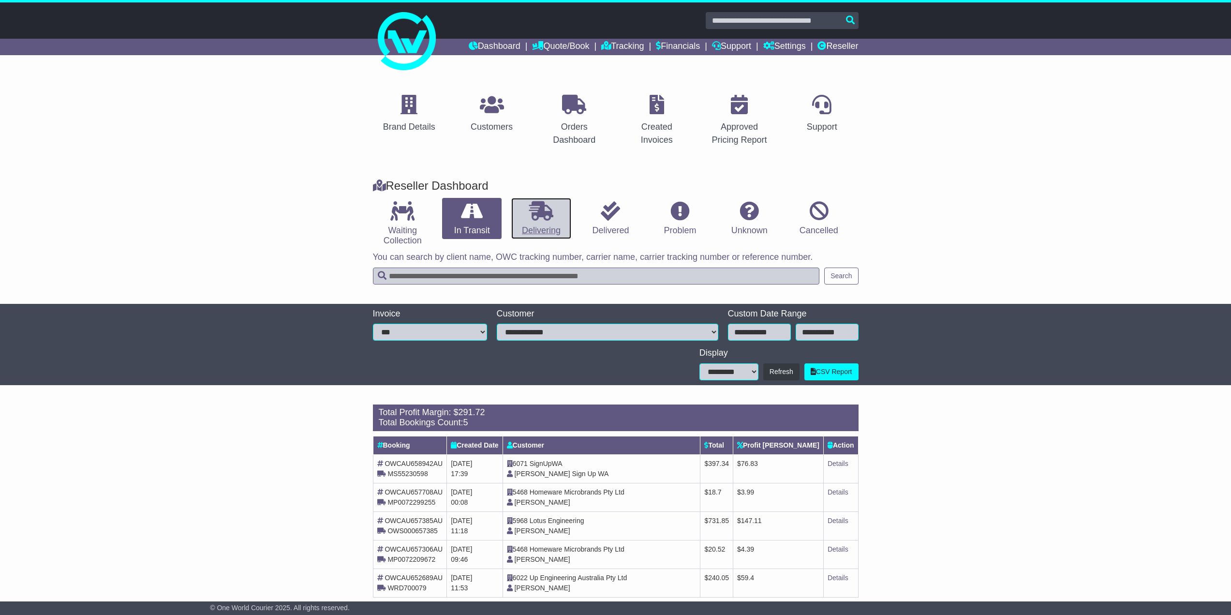
click at [524, 228] on link "Delivering" at bounding box center [540, 219] width 59 height 42
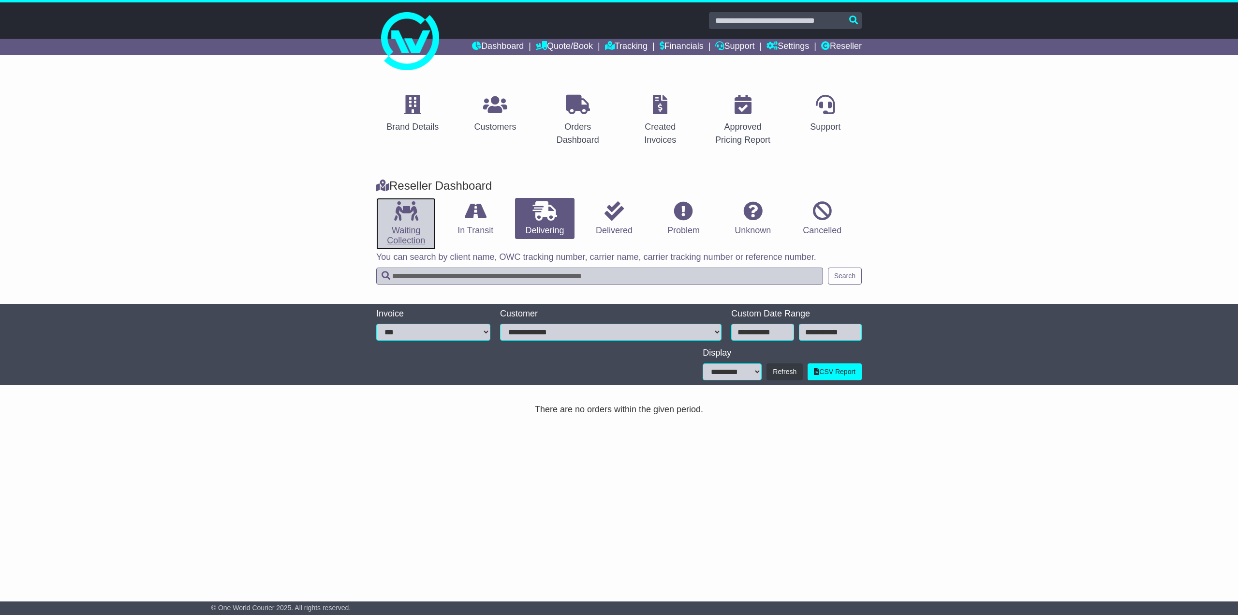
click at [376, 214] on link "Waiting Collection" at bounding box center [405, 224] width 59 height 52
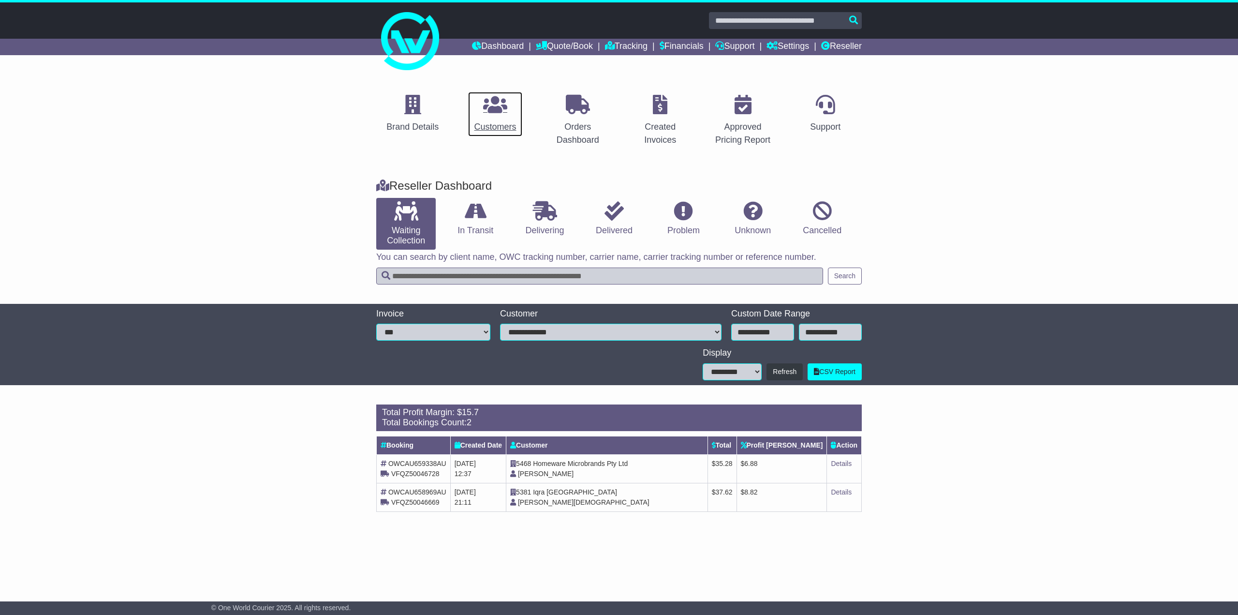
click at [495, 115] on p at bounding box center [495, 105] width 42 height 21
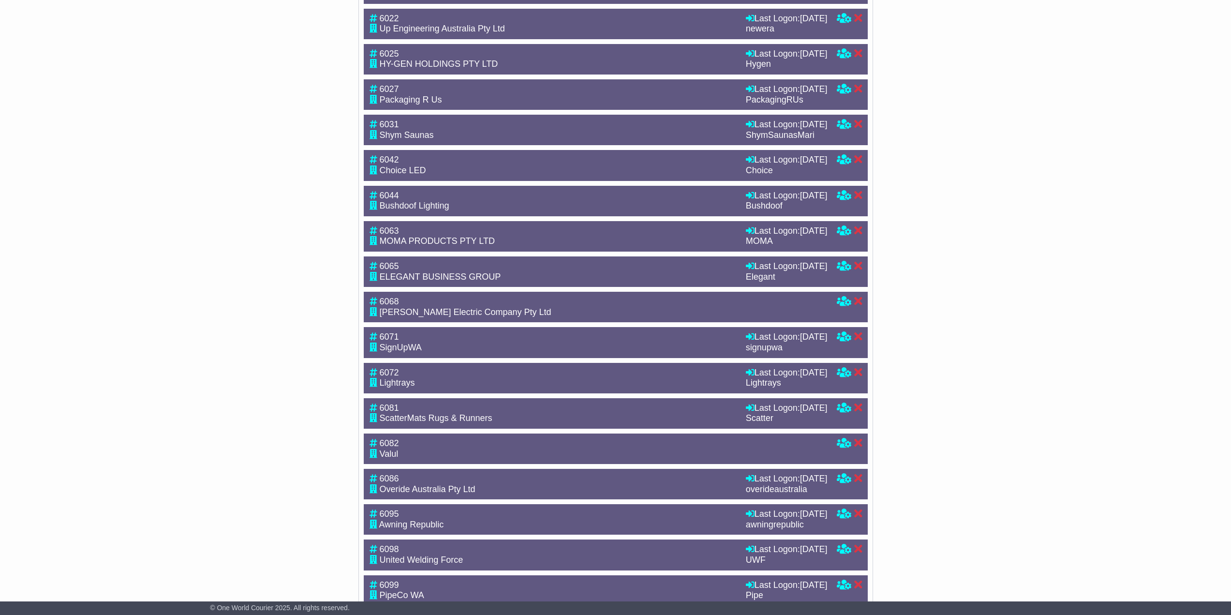
scroll to position [2244, 0]
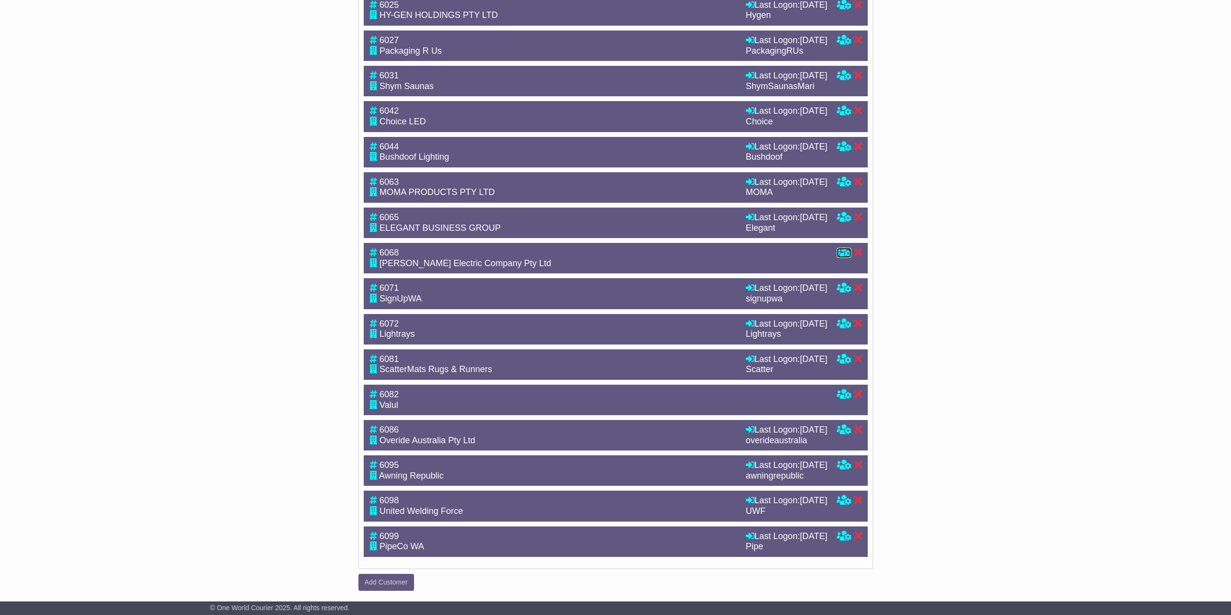
click at [838, 251] on icon at bounding box center [843, 252] width 15 height 9
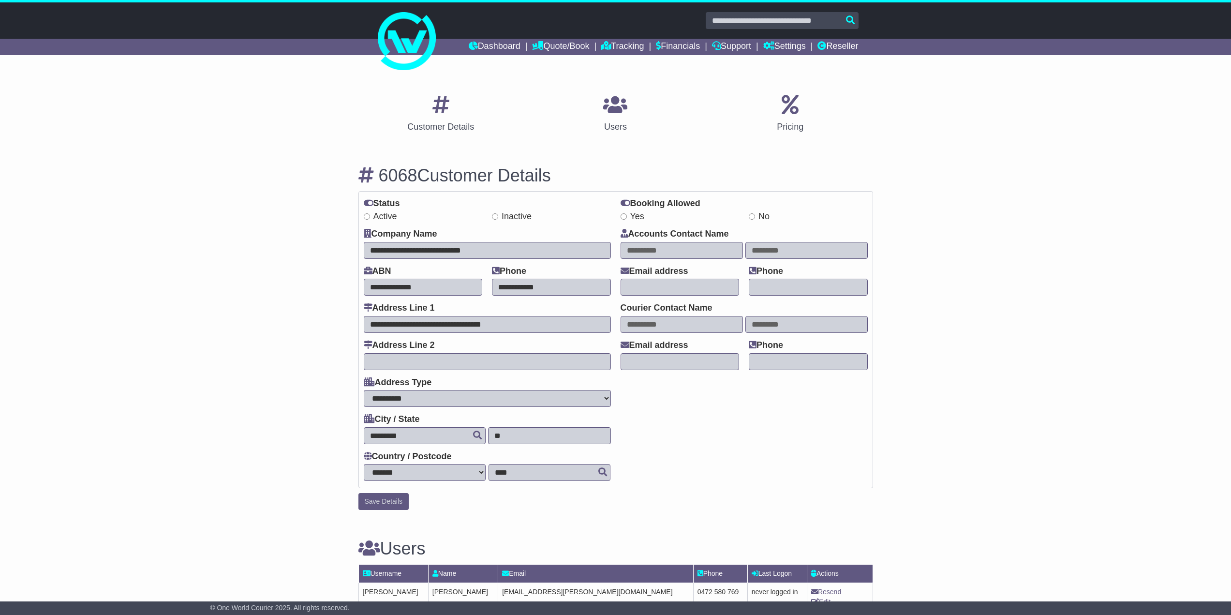
select select "**********"
select select "**"
click at [845, 44] on link "Reseller" at bounding box center [837, 47] width 41 height 16
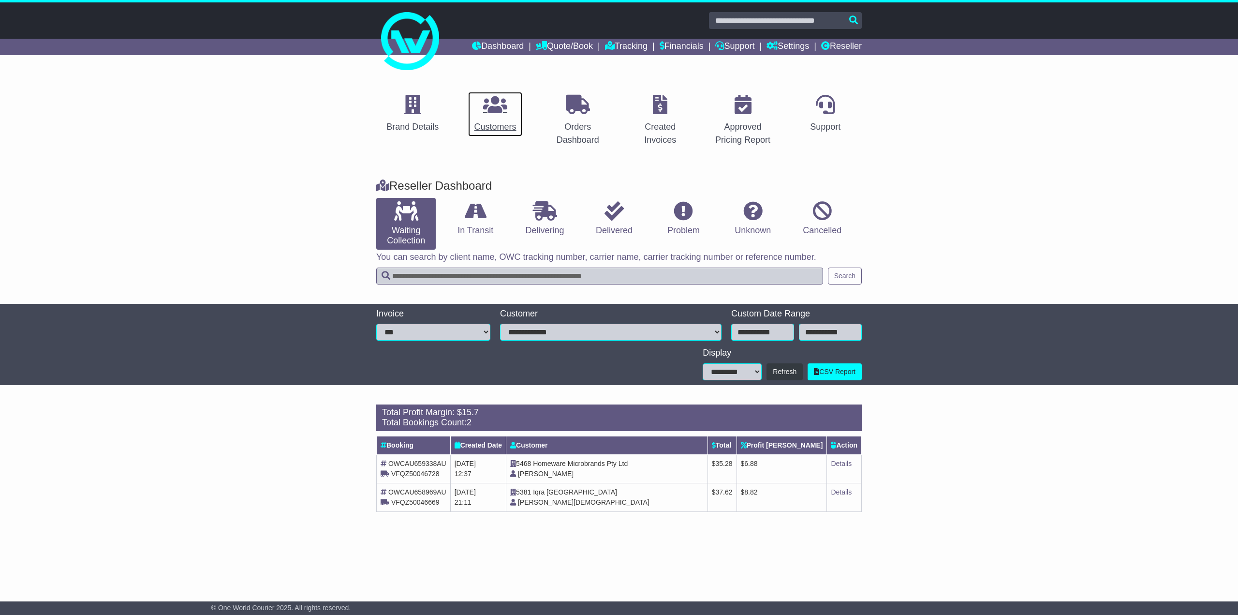
click at [510, 131] on div "Customers" at bounding box center [495, 126] width 42 height 13
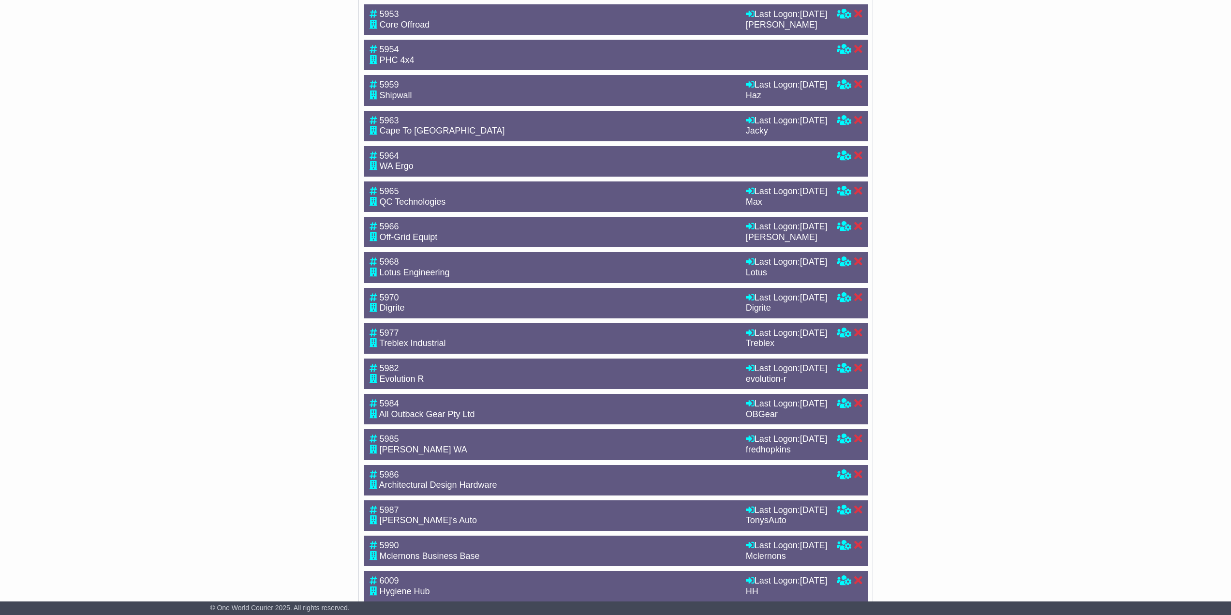
scroll to position [2244, 0]
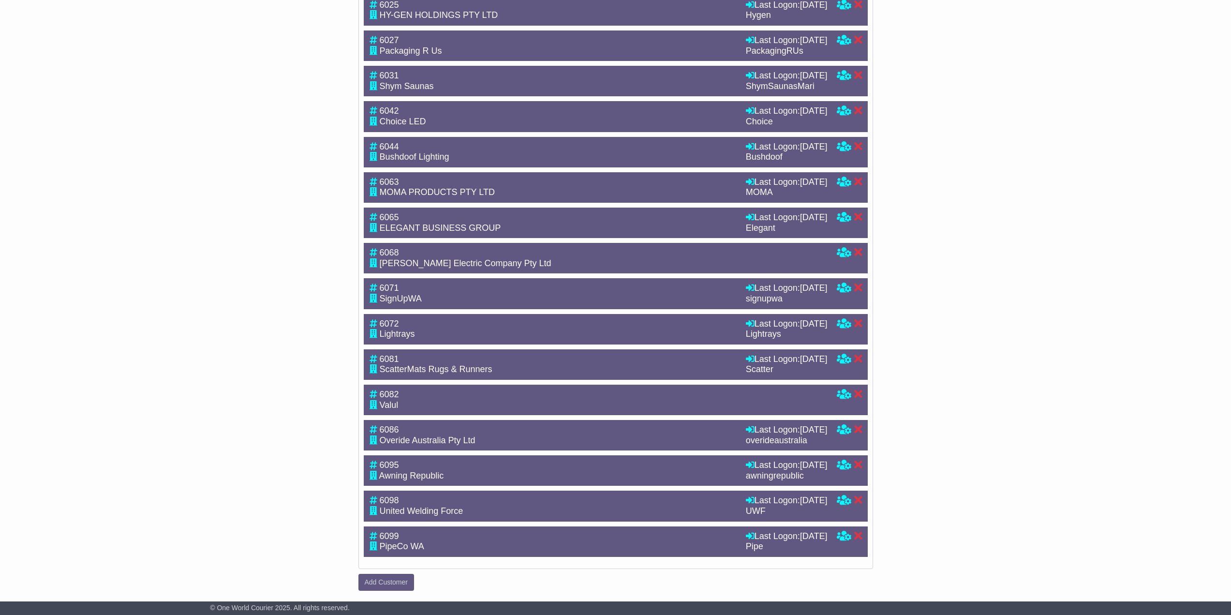
drag, startPoint x: 331, startPoint y: 498, endPoint x: 334, endPoint y: 464, distance: 33.5
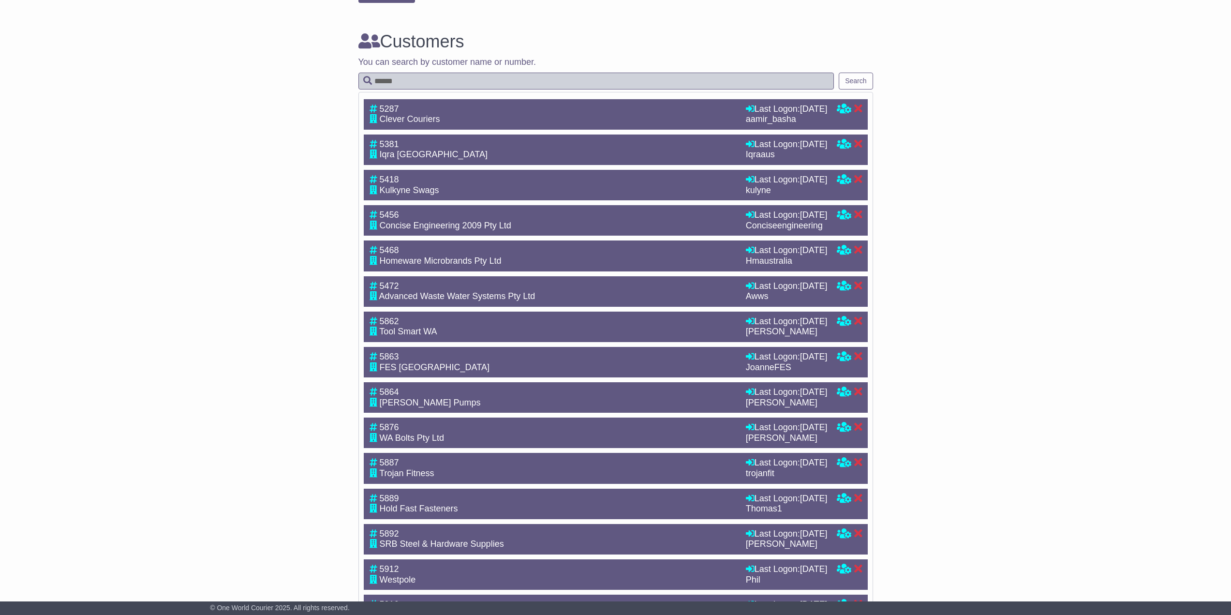
scroll to position [0, 0]
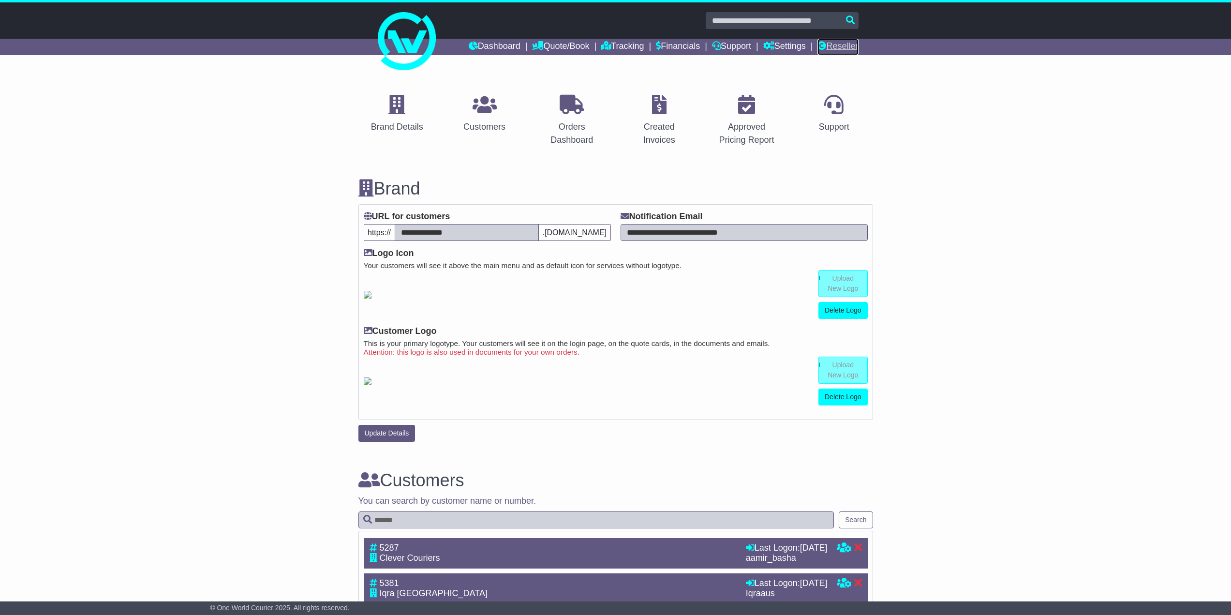
click at [840, 44] on link "Reseller" at bounding box center [837, 47] width 41 height 16
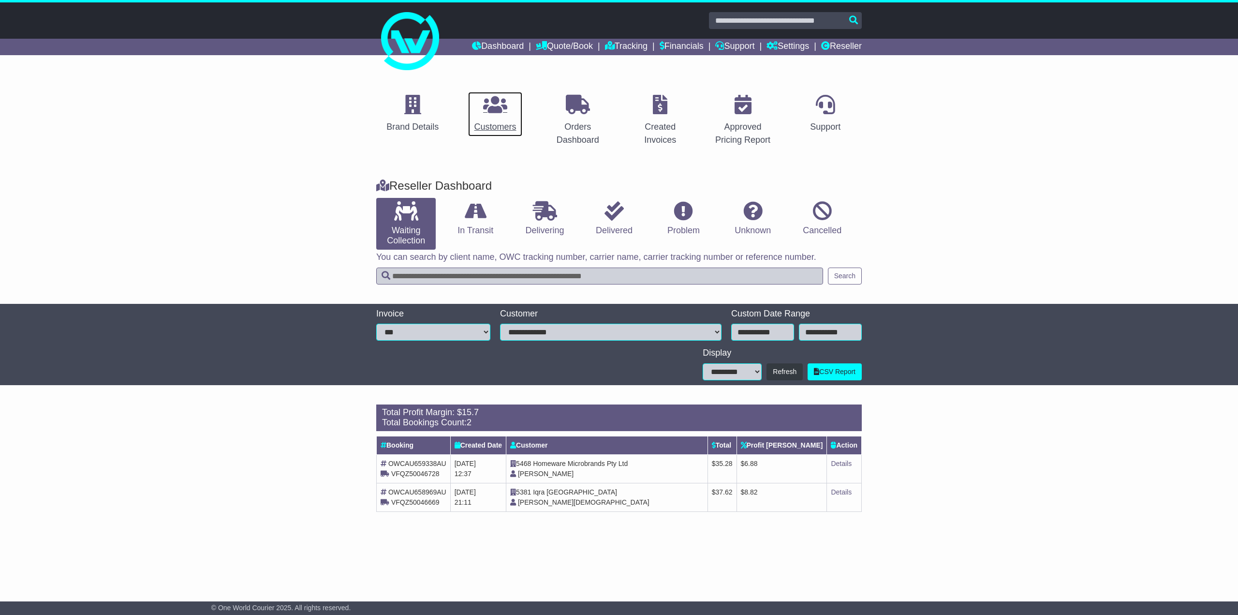
click at [494, 125] on div "Customers" at bounding box center [495, 126] width 42 height 13
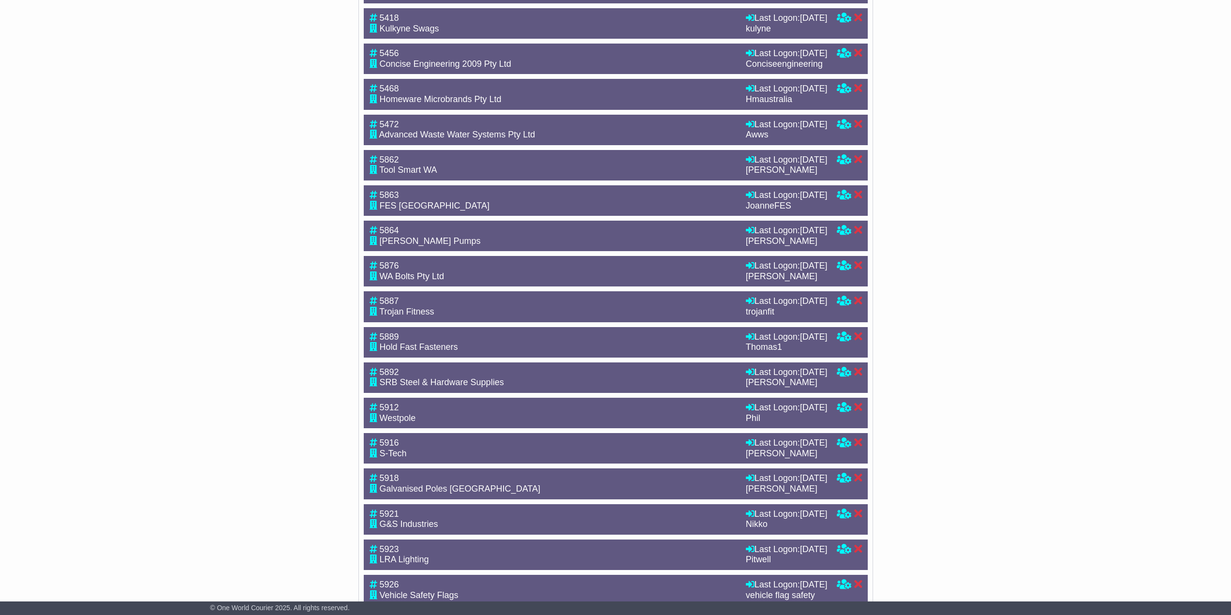
drag, startPoint x: 319, startPoint y: 280, endPoint x: 293, endPoint y: 517, distance: 237.9
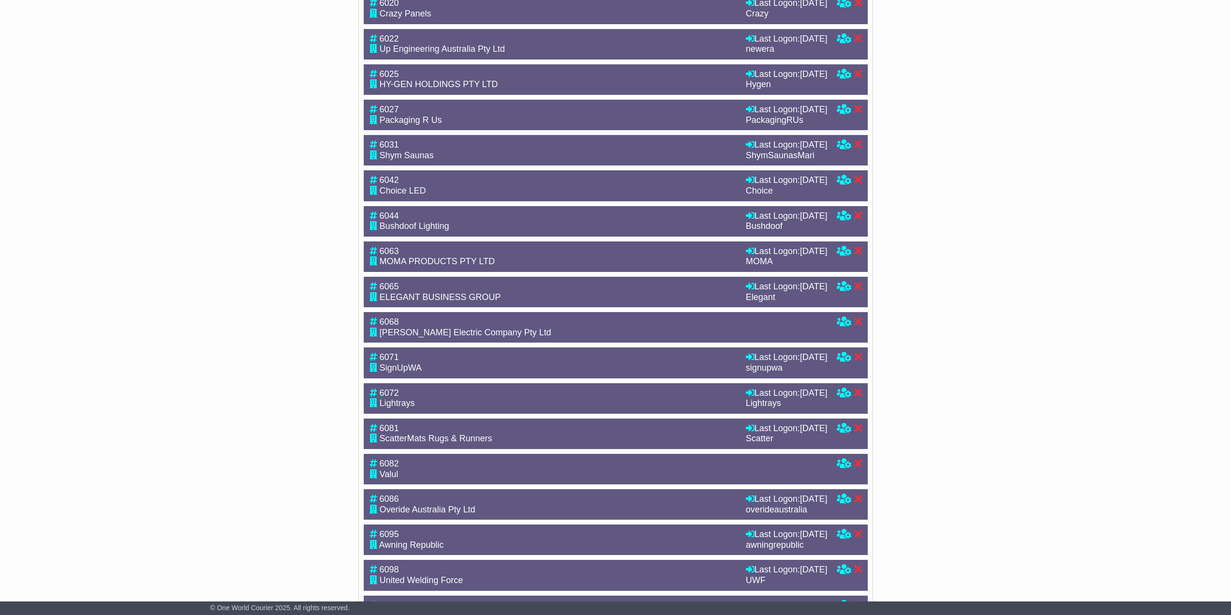
scroll to position [2244, 0]
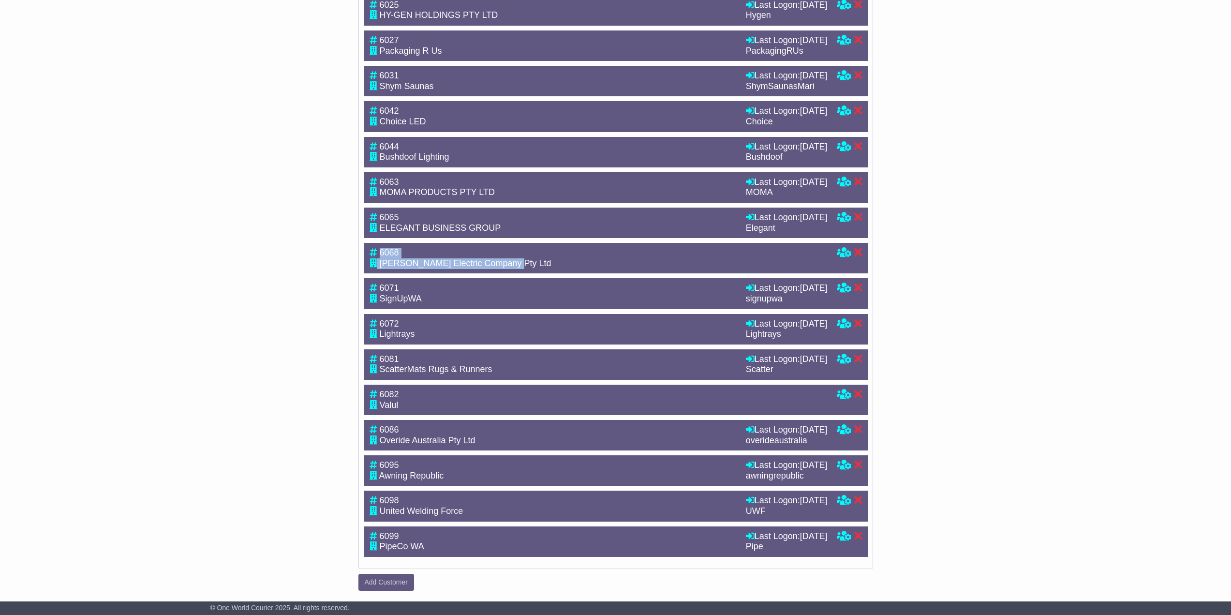
drag, startPoint x: 381, startPoint y: 252, endPoint x: 526, endPoint y: 263, distance: 145.0
click at [526, 263] on div "6068 [PERSON_NAME] Electric Company Pty Ltd" at bounding box center [594, 258] width 458 height 21
click at [391, 338] on span "Lightrays" at bounding box center [397, 334] width 35 height 10
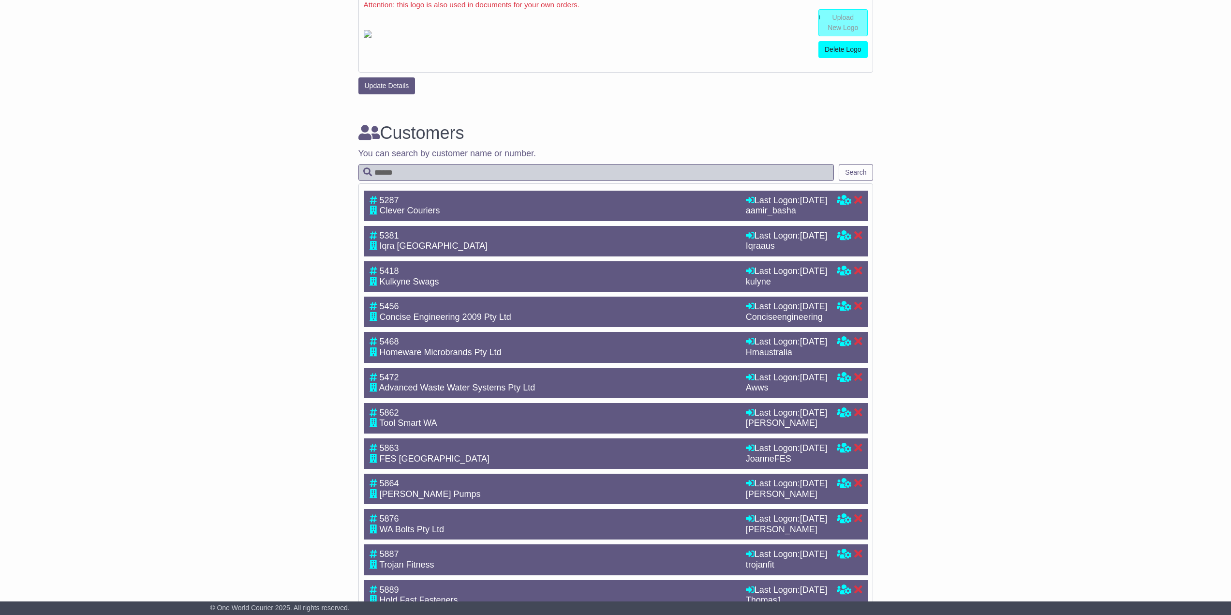
scroll to position [0, 0]
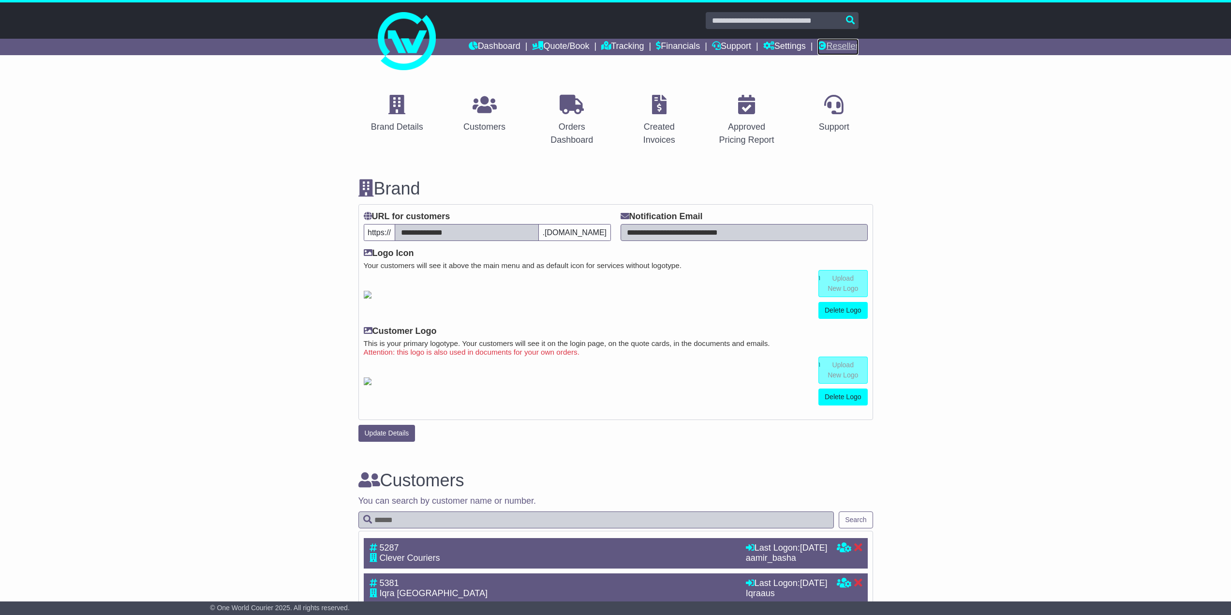
click at [837, 39] on link "Reseller" at bounding box center [837, 47] width 41 height 16
